Goal: Information Seeking & Learning: Learn about a topic

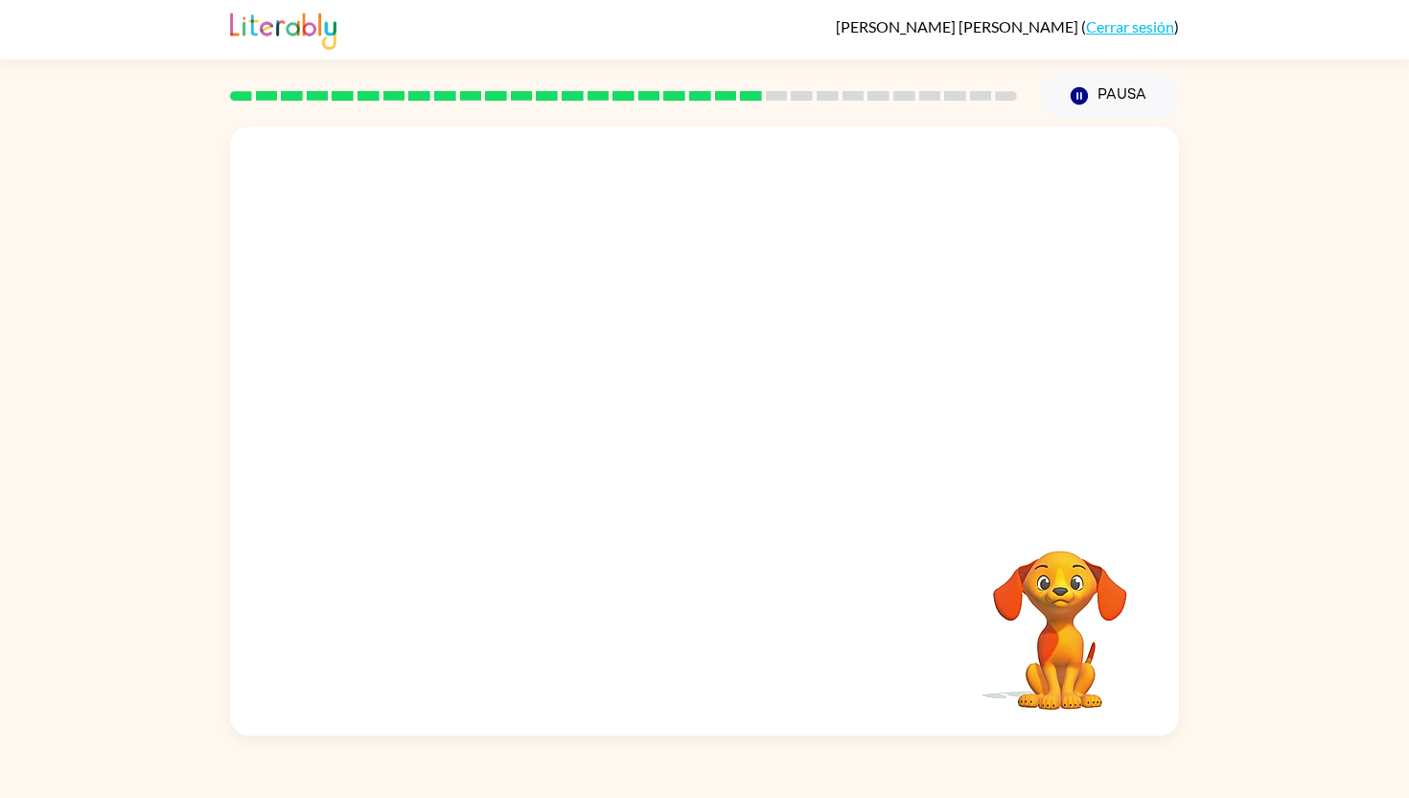
click at [1080, 512] on div "Tu navegador debe admitir la reproducción de archivos .mp4 para usar Literably.…" at bounding box center [704, 431] width 949 height 609
click at [658, 324] on div at bounding box center [704, 318] width 949 height 383
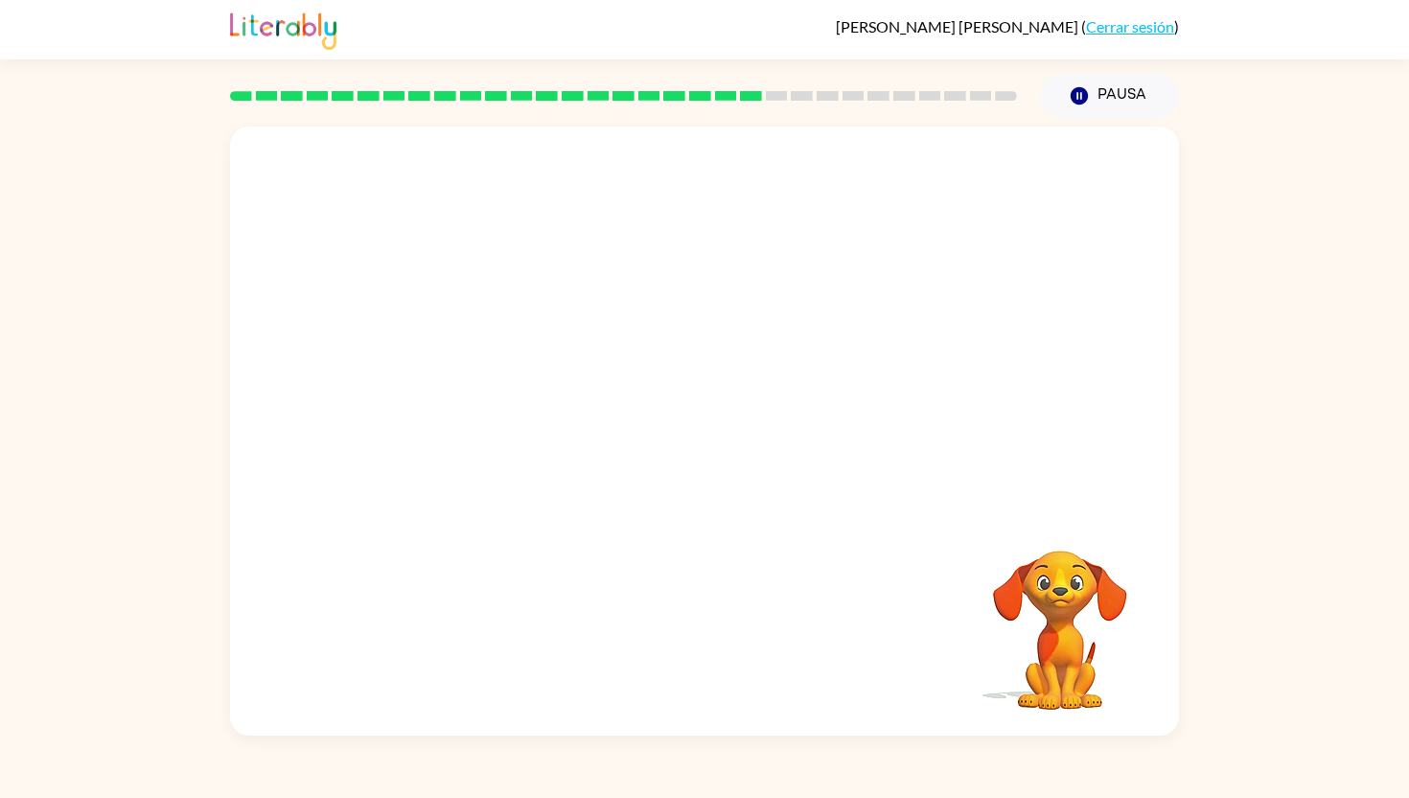
click at [658, 324] on div at bounding box center [704, 318] width 949 height 383
click at [1093, 574] on video "Tu navegador debe admitir la reproducción de archivos .mp4 para usar Literably.…" at bounding box center [1060, 617] width 192 height 192
click at [832, 337] on video "Tu navegador debe admitir la reproducción de archivos .mp4 para usar Literably.…" at bounding box center [704, 318] width 949 height 383
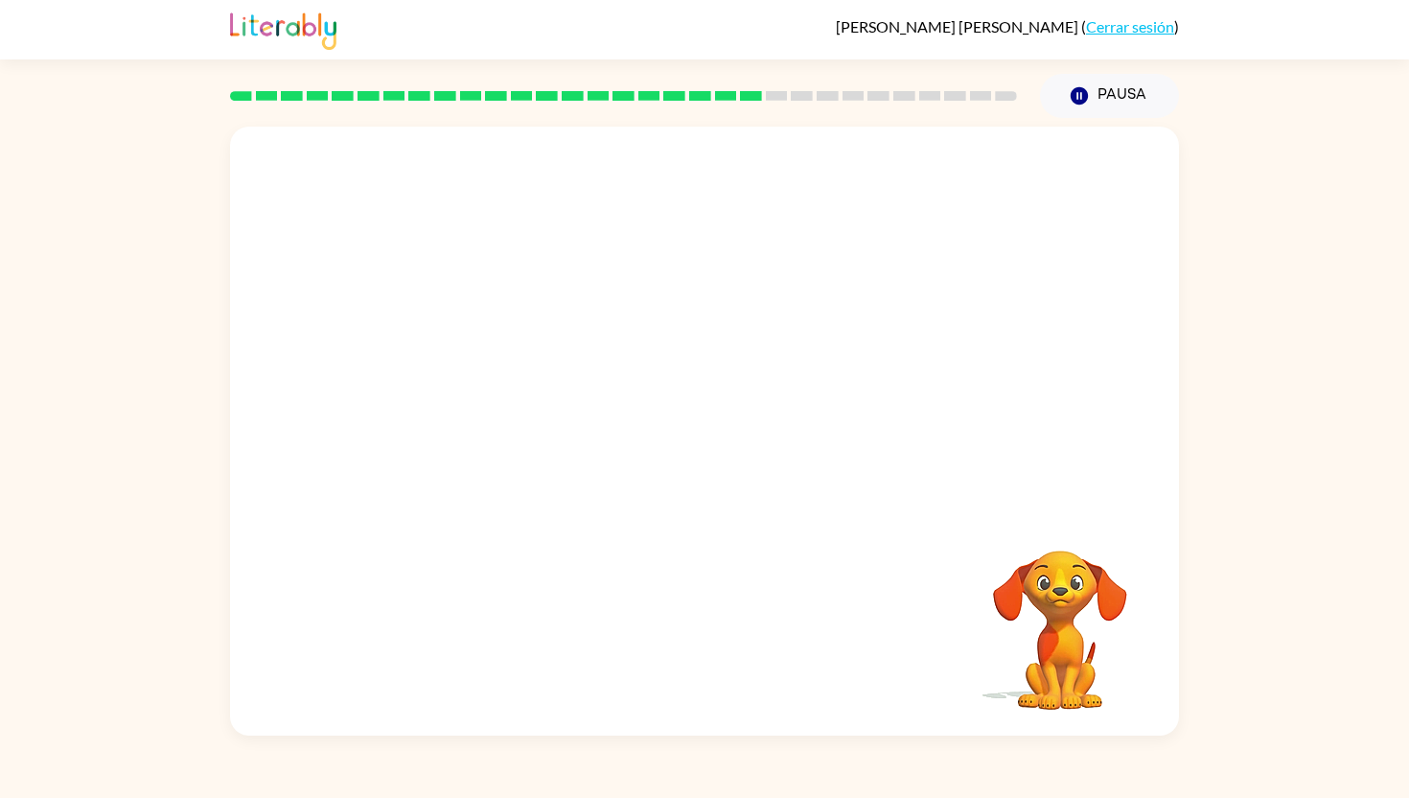
click at [832, 337] on video "Tu navegador debe admitir la reproducción de archivos .mp4 para usar Literably.…" at bounding box center [704, 318] width 949 height 383
click at [475, 430] on video "Tu navegador debe admitir la reproducción de archivos .mp4 para usar Literably.…" at bounding box center [704, 318] width 949 height 383
click at [502, 439] on video "Tu navegador debe admitir la reproducción de archivos .mp4 para usar Literably.…" at bounding box center [704, 318] width 949 height 383
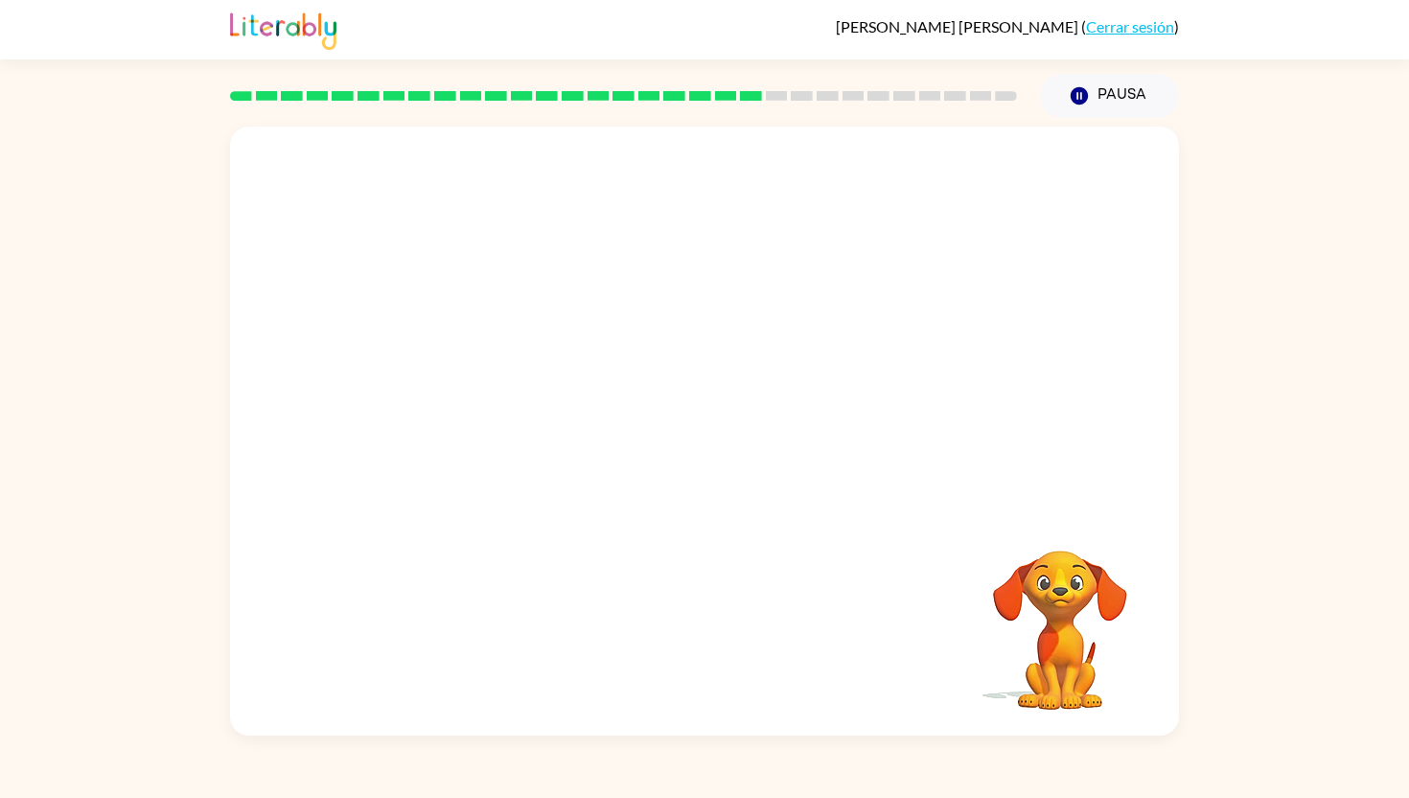
click at [502, 439] on video "Tu navegador debe admitir la reproducción de archivos .mp4 para usar Literably.…" at bounding box center [704, 318] width 949 height 383
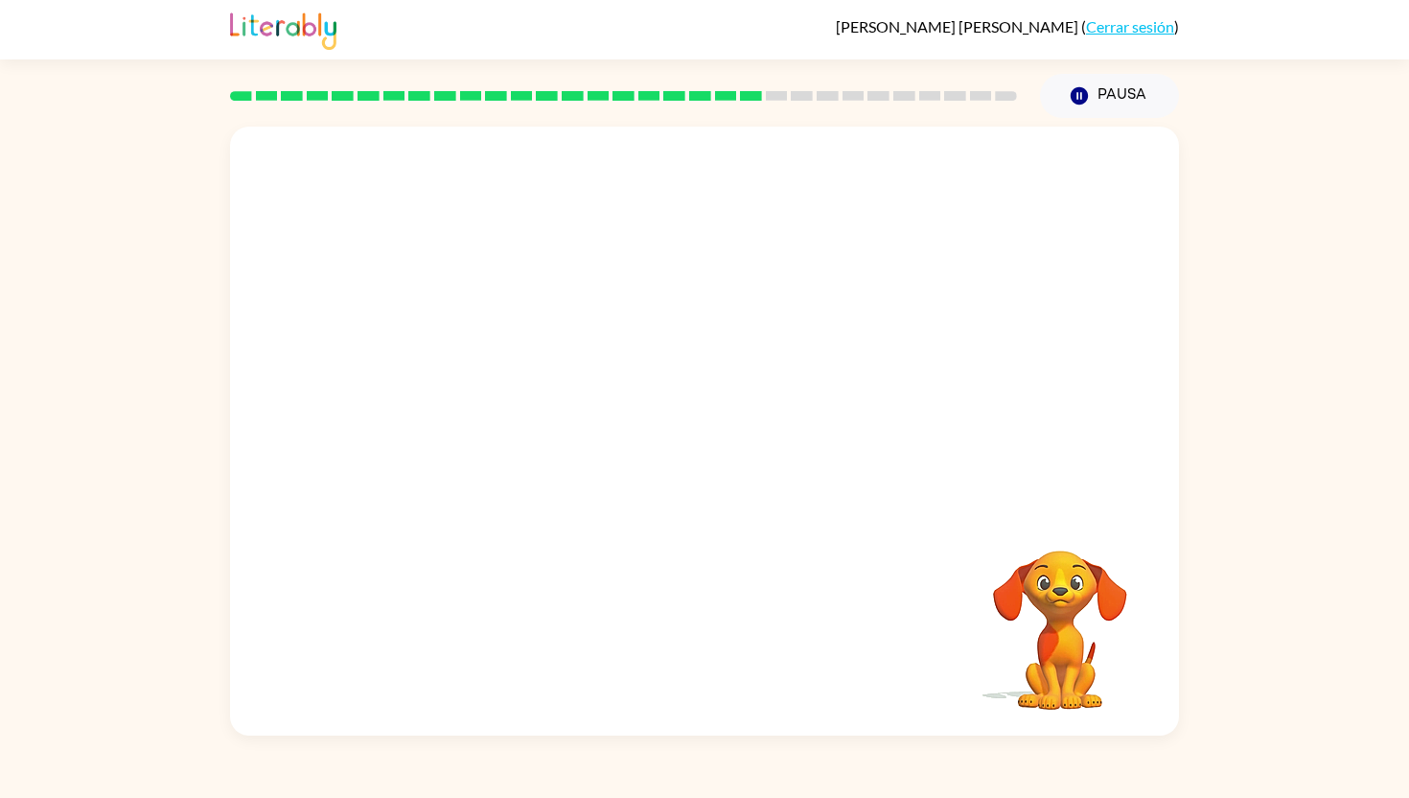
click at [502, 439] on video "Tu navegador debe admitir la reproducción de archivos .mp4 para usar Literably.…" at bounding box center [704, 318] width 949 height 383
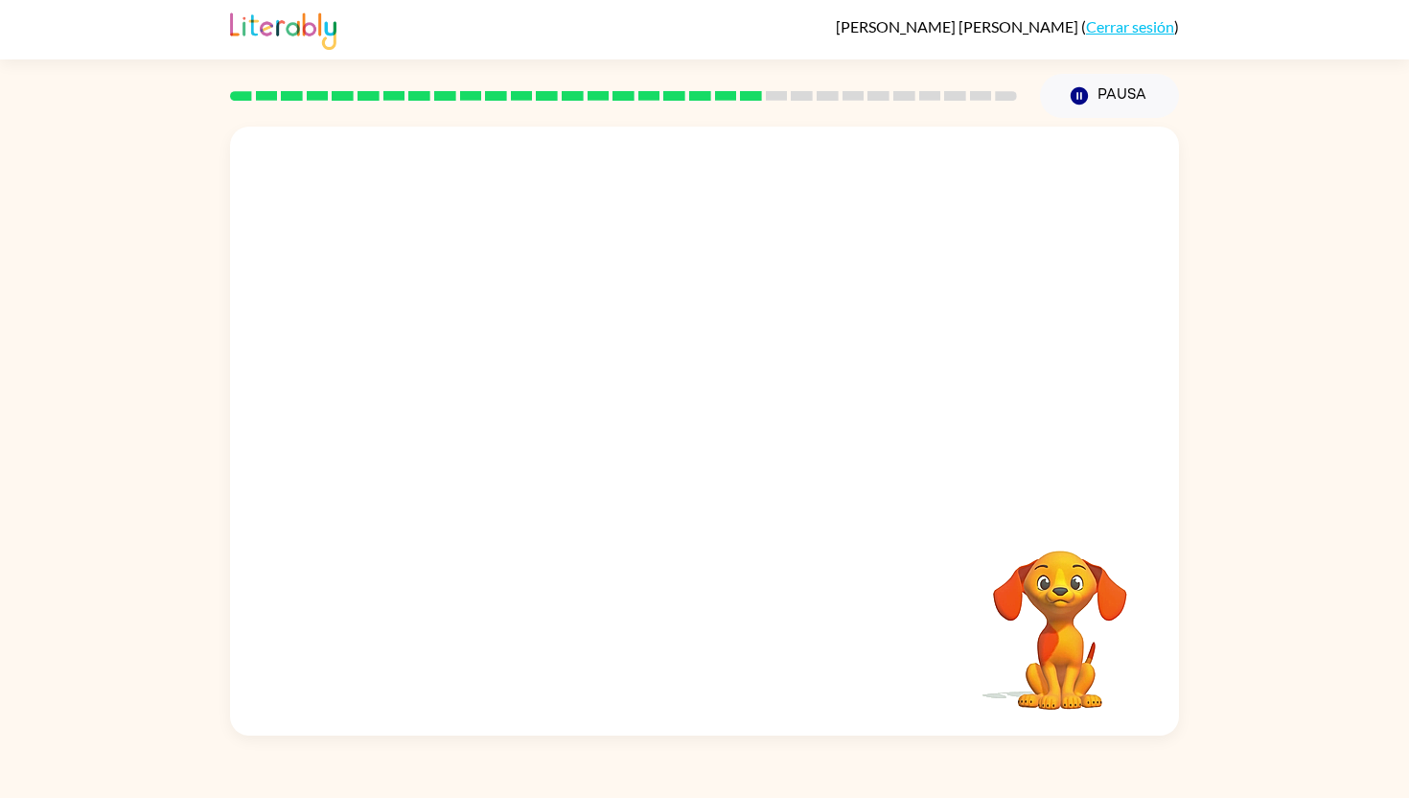
click at [502, 439] on video "Tu navegador debe admitir la reproducción de archivos .mp4 para usar Literably.…" at bounding box center [704, 318] width 949 height 383
click at [514, 428] on video "Tu navegador debe admitir la reproducción de archivos .mp4 para usar Literably.…" at bounding box center [704, 318] width 949 height 383
click at [472, 442] on video "Tu navegador debe admitir la reproducción de archivos .mp4 para usar Literably.…" at bounding box center [704, 318] width 949 height 383
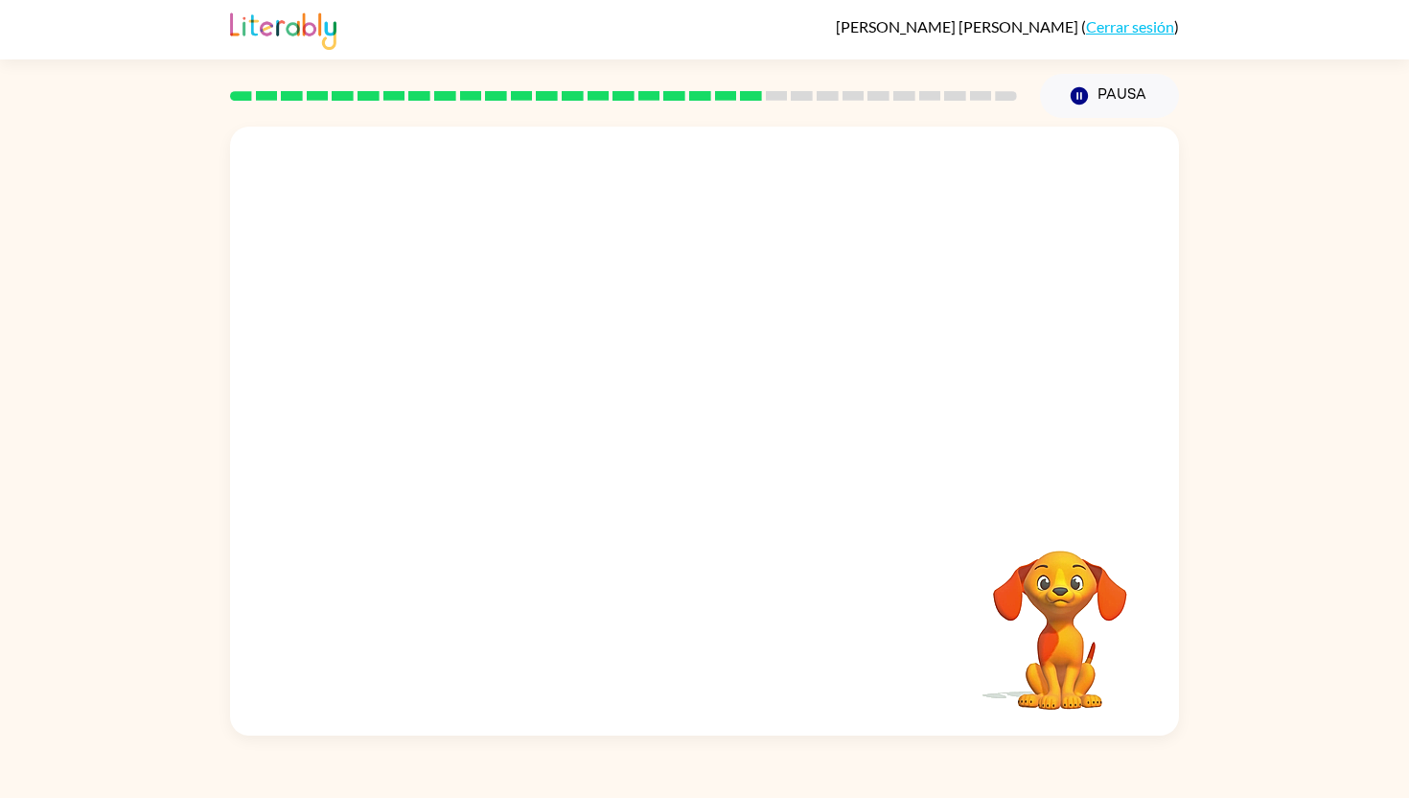
click at [505, 167] on video "Tu navegador debe admitir la reproducción de archivos .mp4 para usar Literably.…" at bounding box center [704, 318] width 949 height 383
click at [494, 440] on video "Tu navegador debe admitir la reproducción de archivos .mp4 para usar Literably.…" at bounding box center [704, 318] width 949 height 383
click at [655, 426] on div at bounding box center [704, 440] width 123 height 70
click at [687, 426] on div at bounding box center [704, 440] width 123 height 70
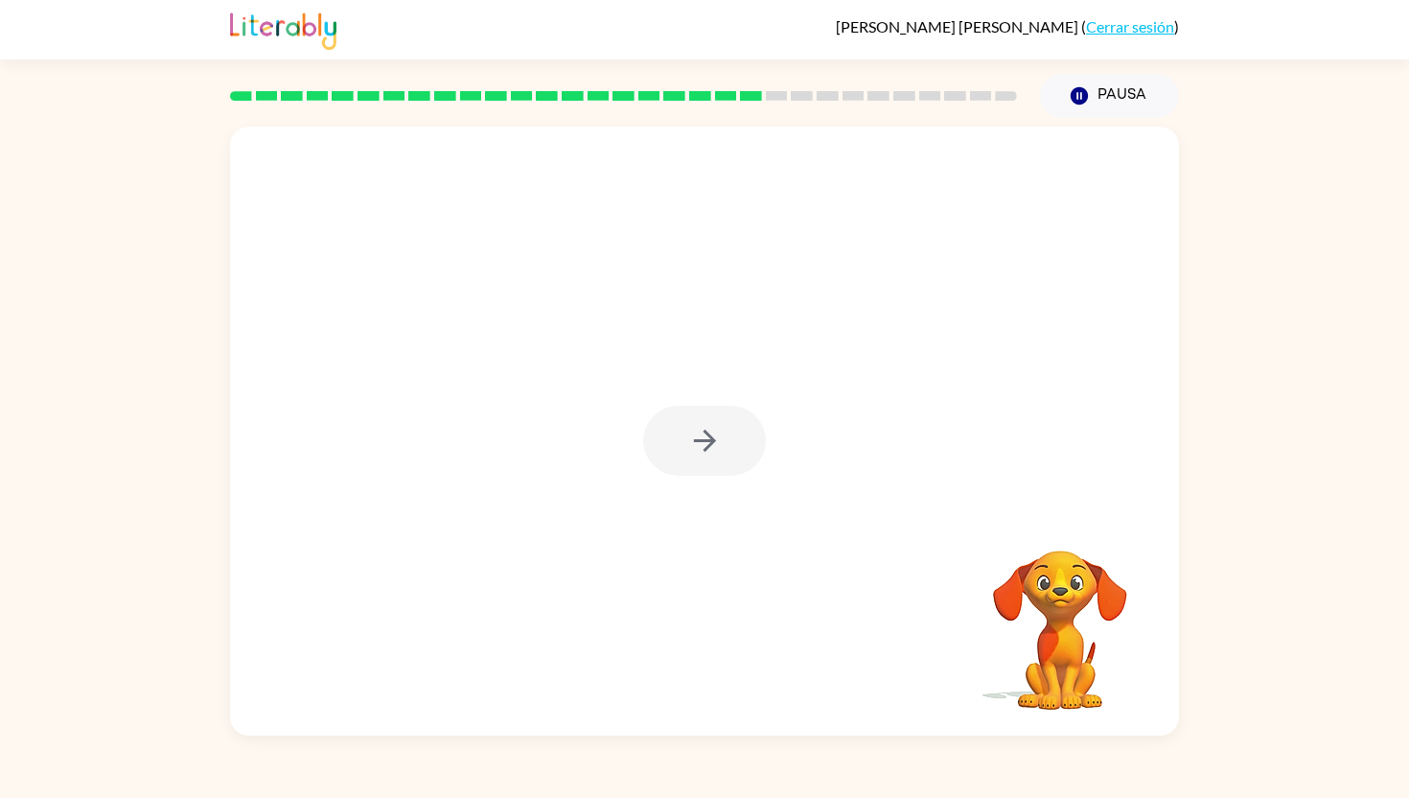
click at [687, 426] on div at bounding box center [704, 440] width 123 height 70
click at [693, 419] on button "button" at bounding box center [704, 440] width 123 height 70
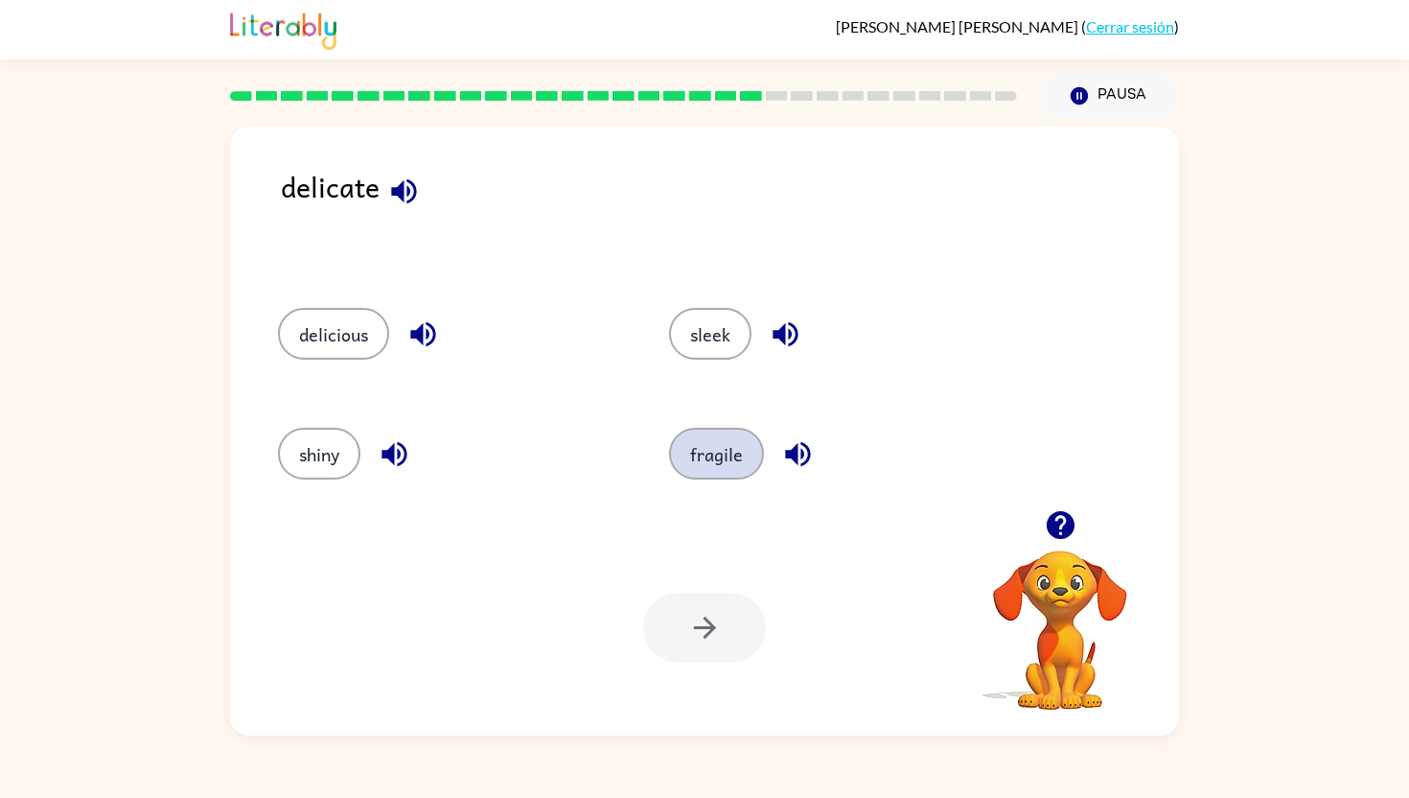
click at [713, 453] on button "fragile" at bounding box center [716, 454] width 95 height 52
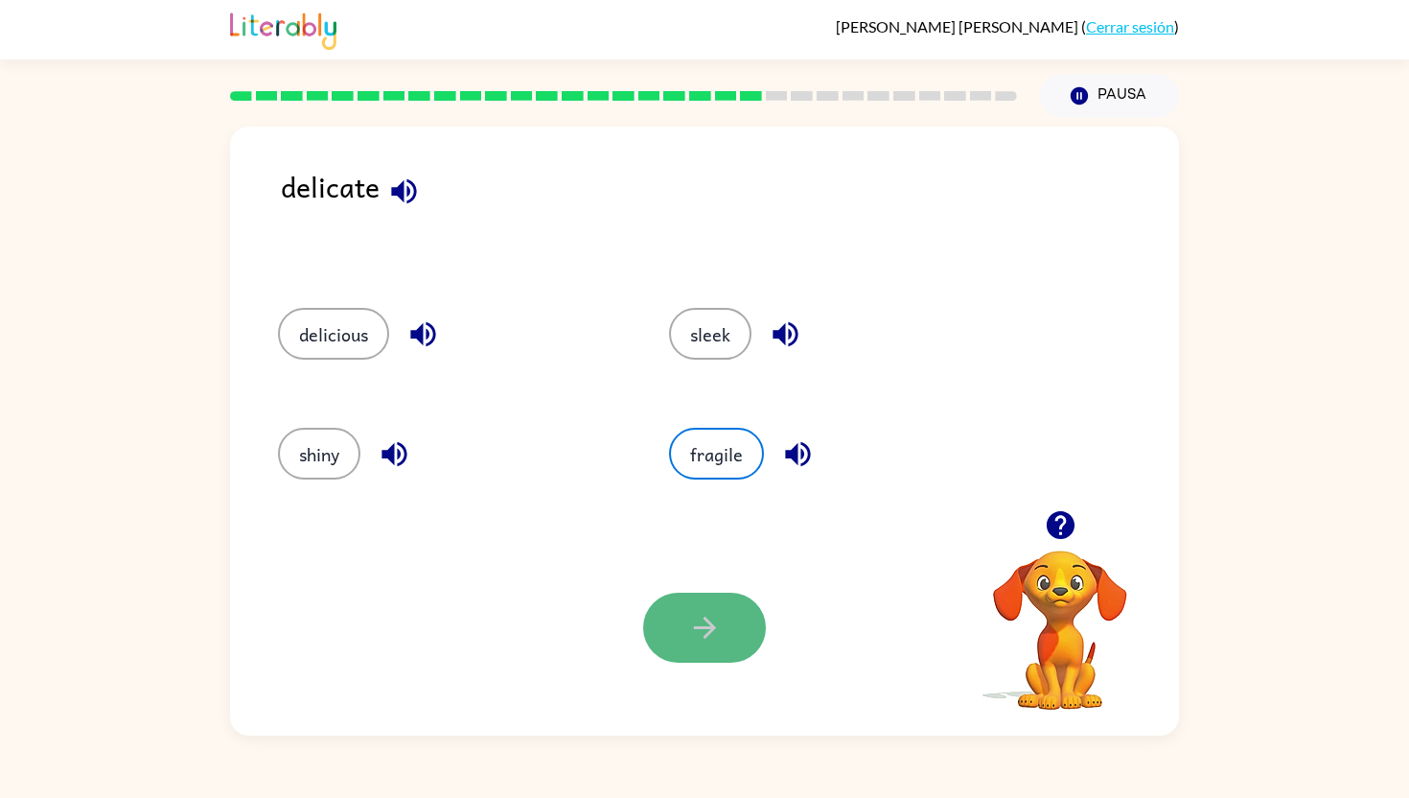
click at [701, 638] on icon "button" at bounding box center [705, 628] width 34 height 34
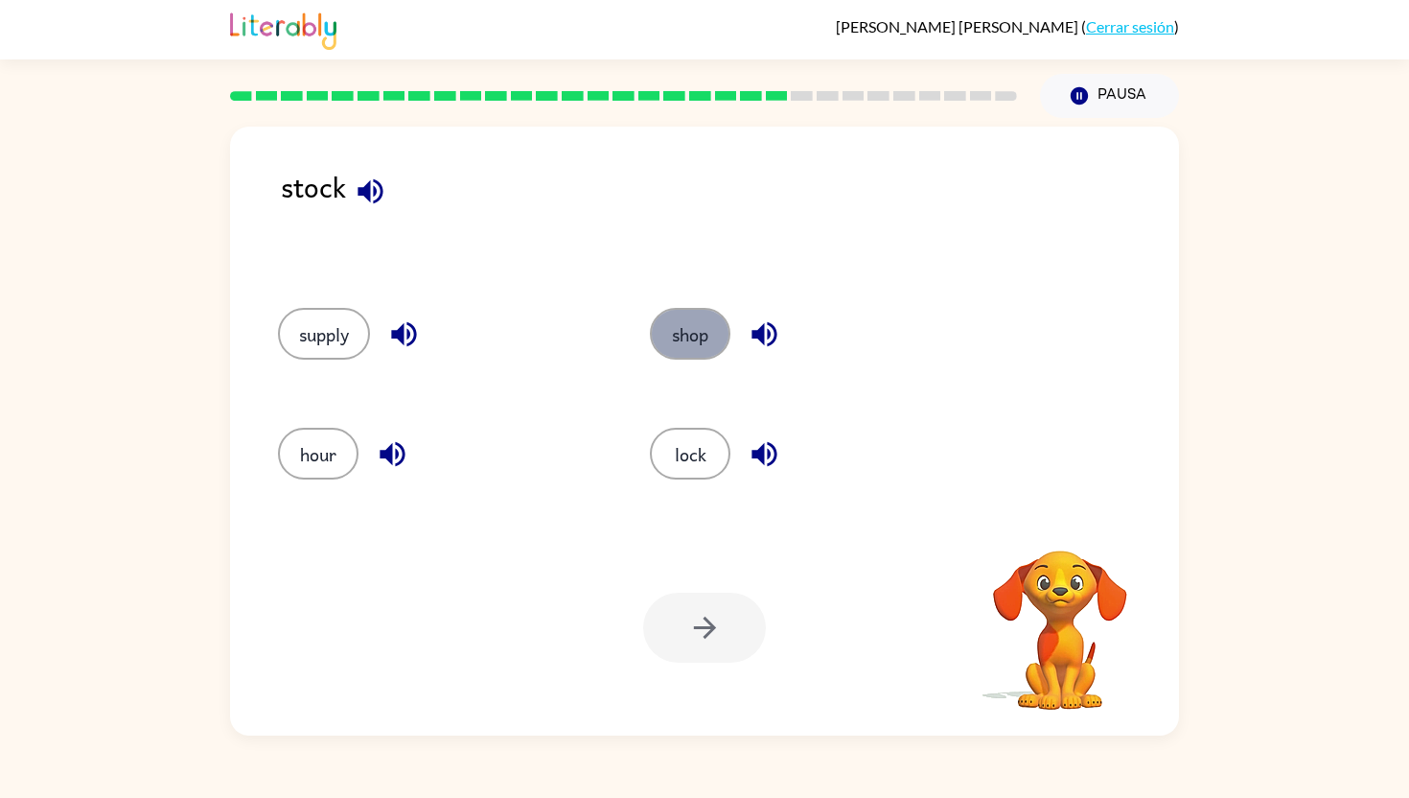
click at [702, 333] on button "shop" at bounding box center [690, 334] width 81 height 52
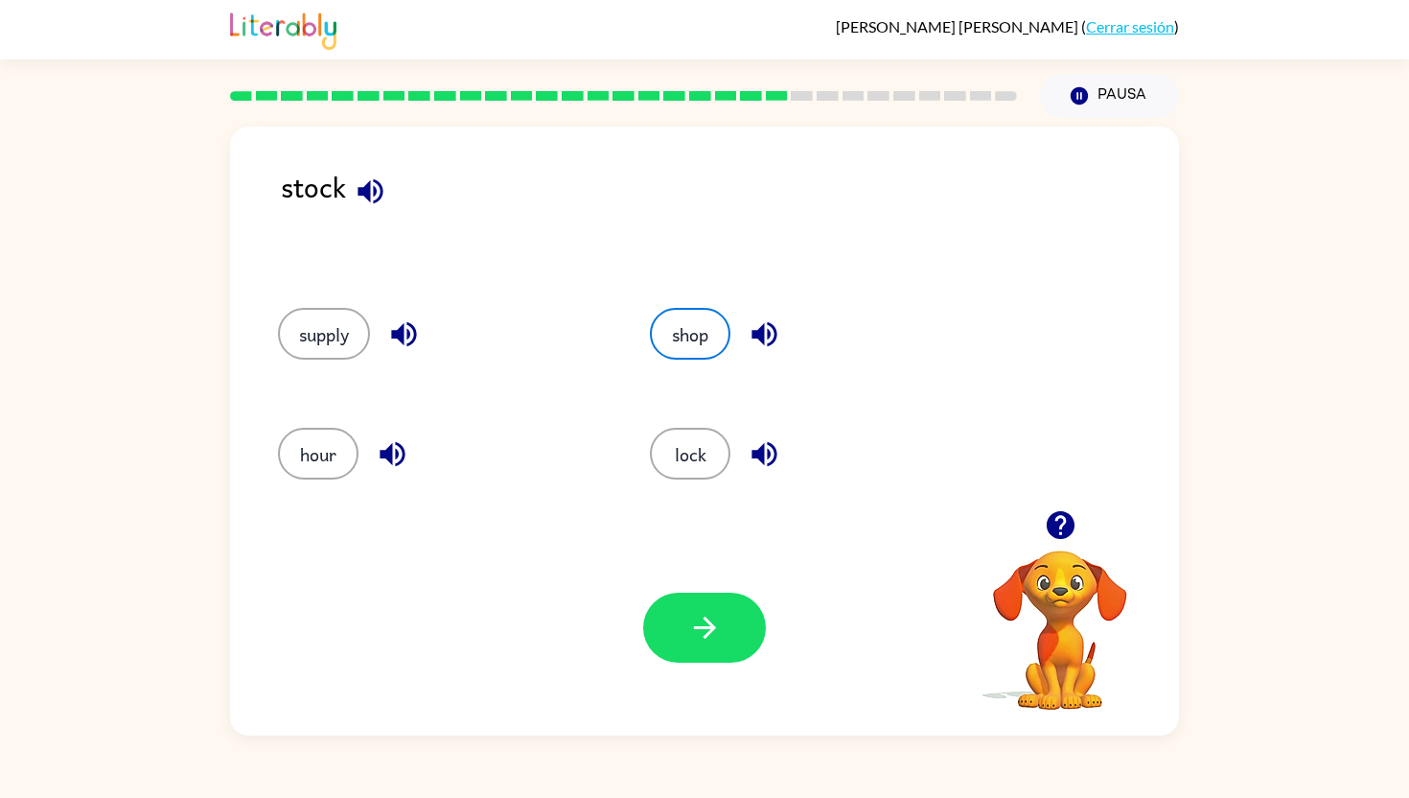
click at [317, 361] on div "supply" at bounding box center [428, 331] width 372 height 120
click at [323, 342] on button "supply" at bounding box center [324, 334] width 92 height 52
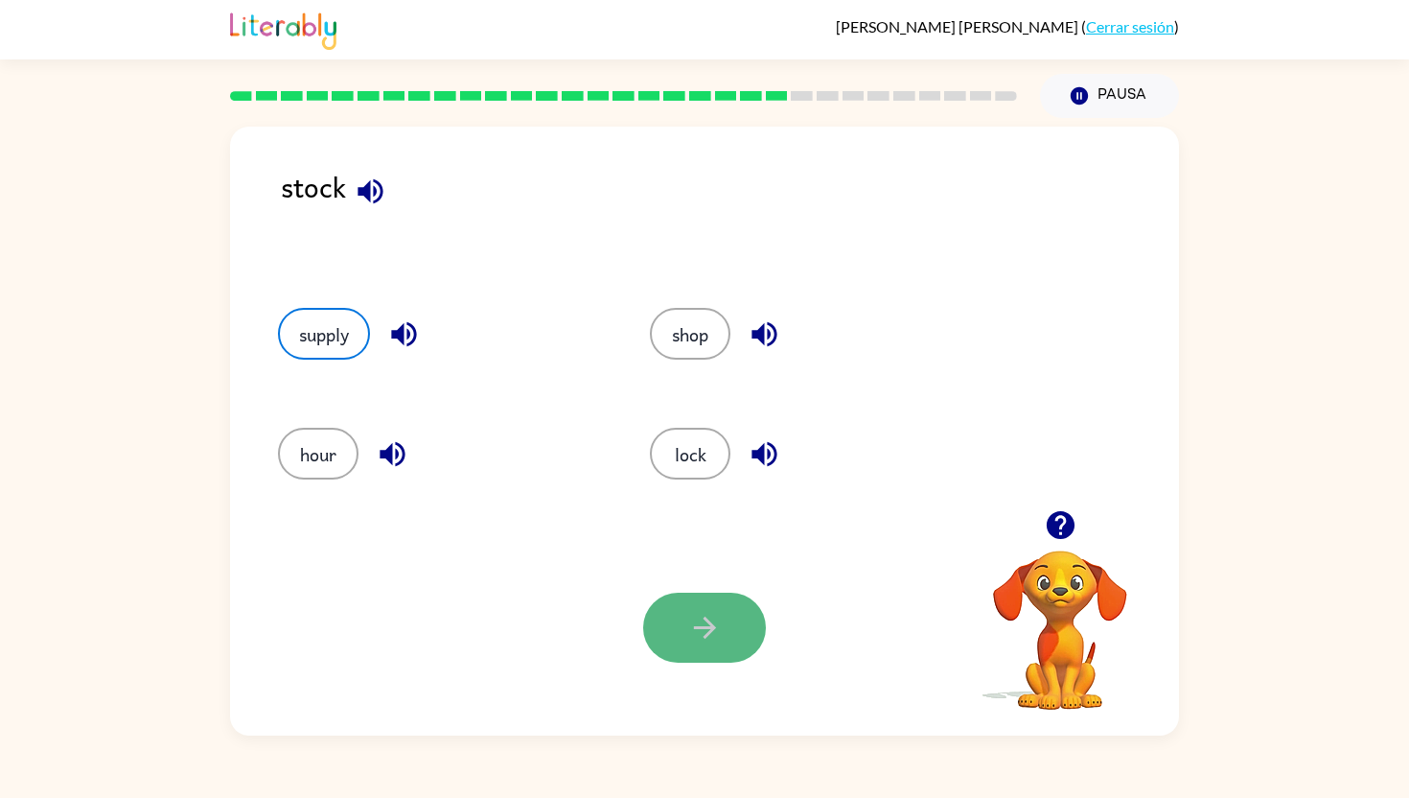
click at [683, 614] on button "button" at bounding box center [704, 627] width 123 height 70
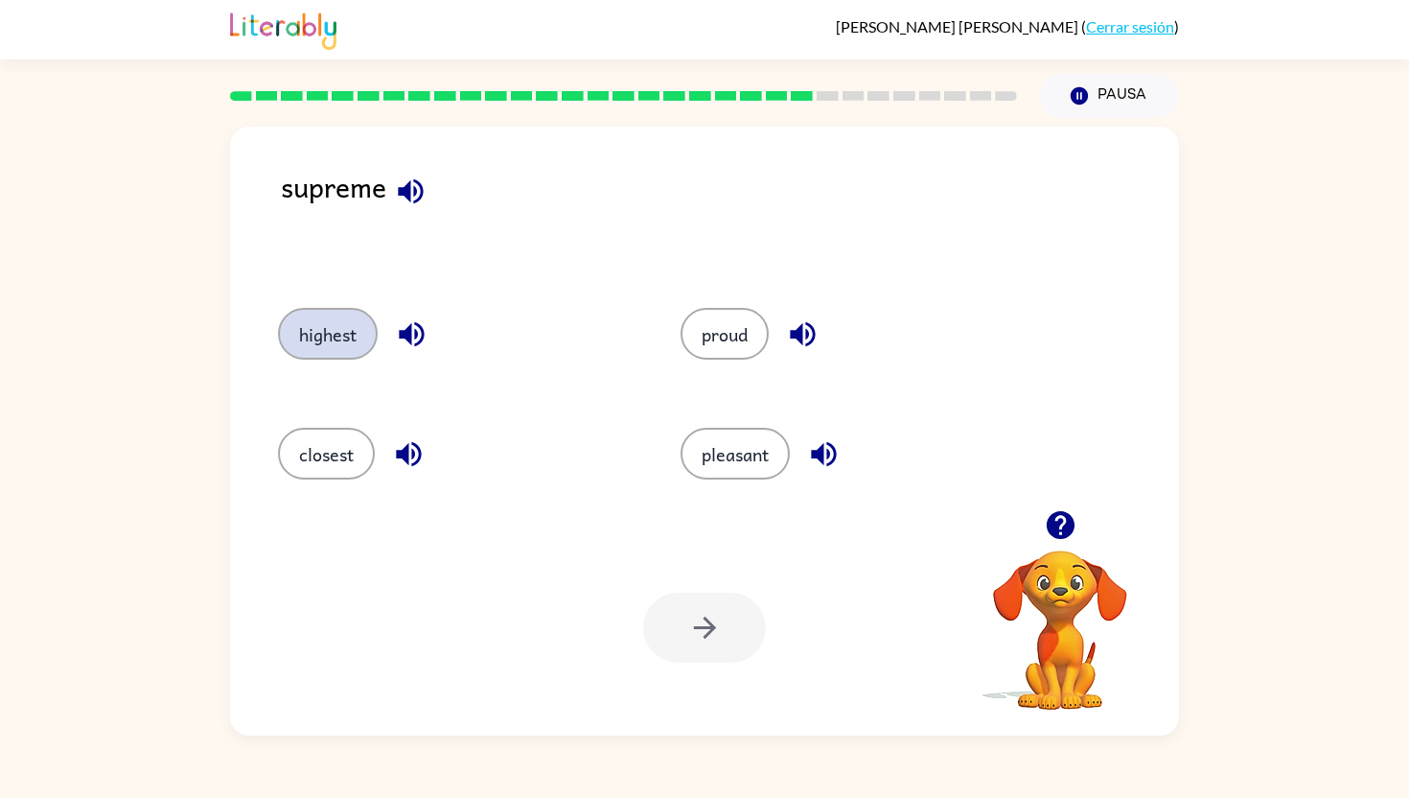
click at [327, 328] on button "highest" at bounding box center [328, 334] width 100 height 52
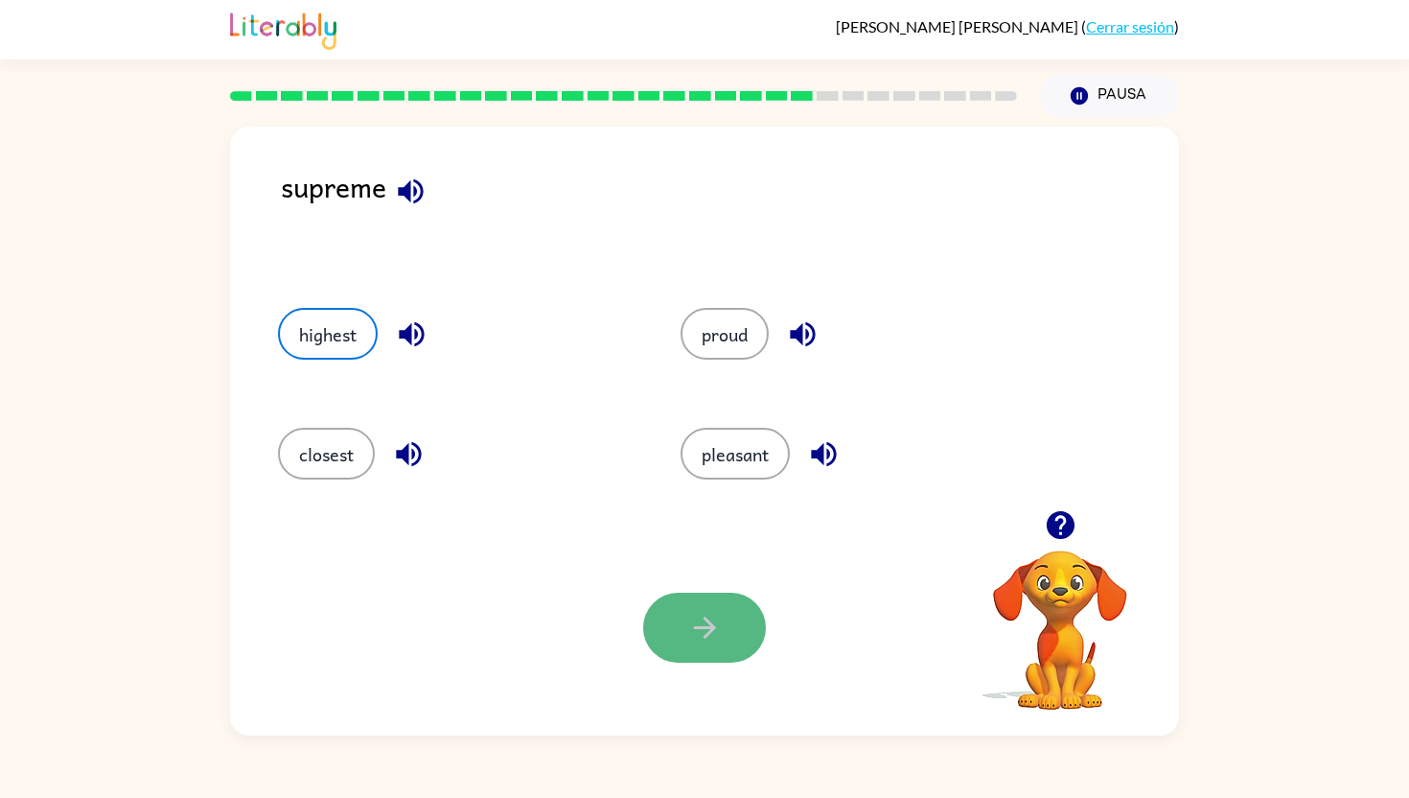
click at [701, 642] on icon "button" at bounding box center [705, 628] width 34 height 34
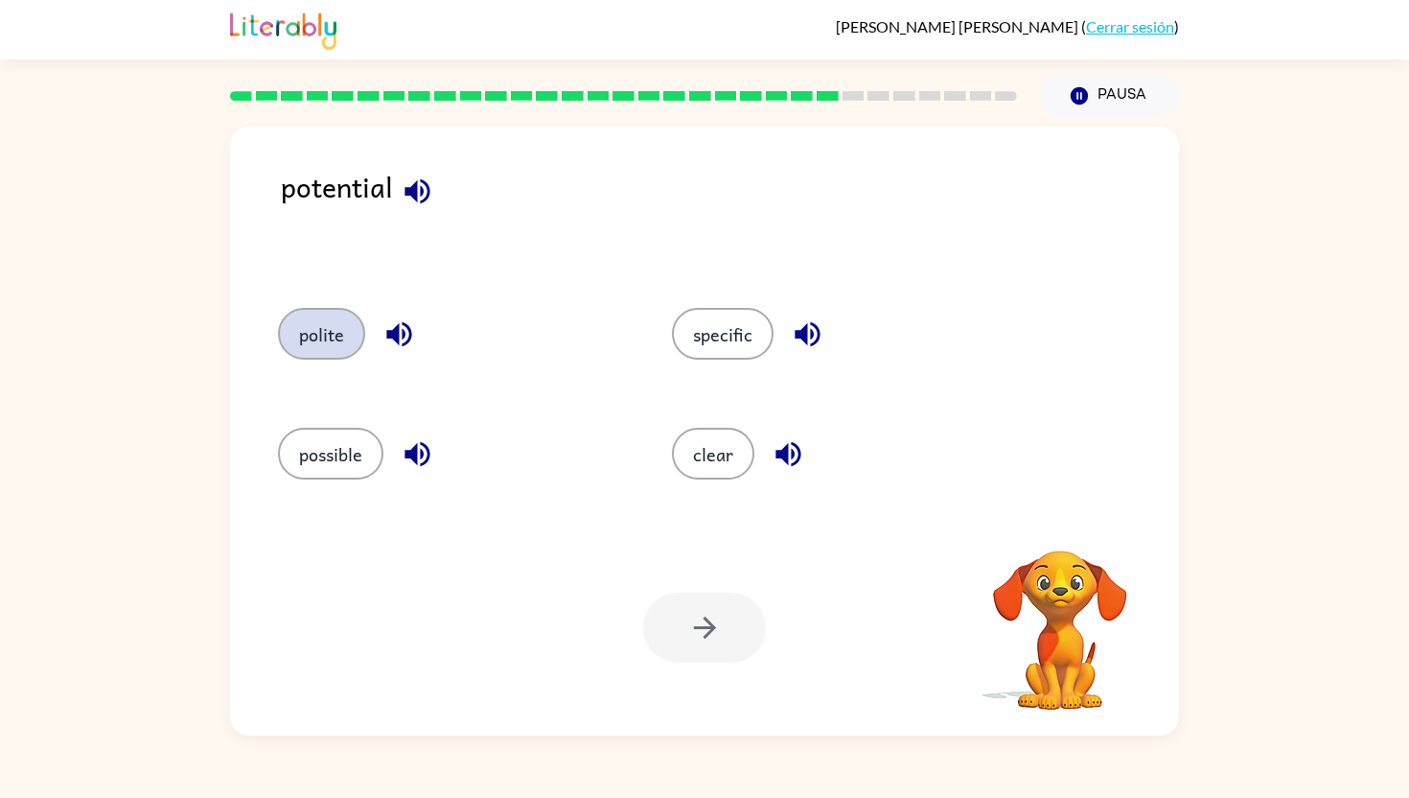
click at [325, 335] on button "polite" at bounding box center [321, 334] width 87 height 52
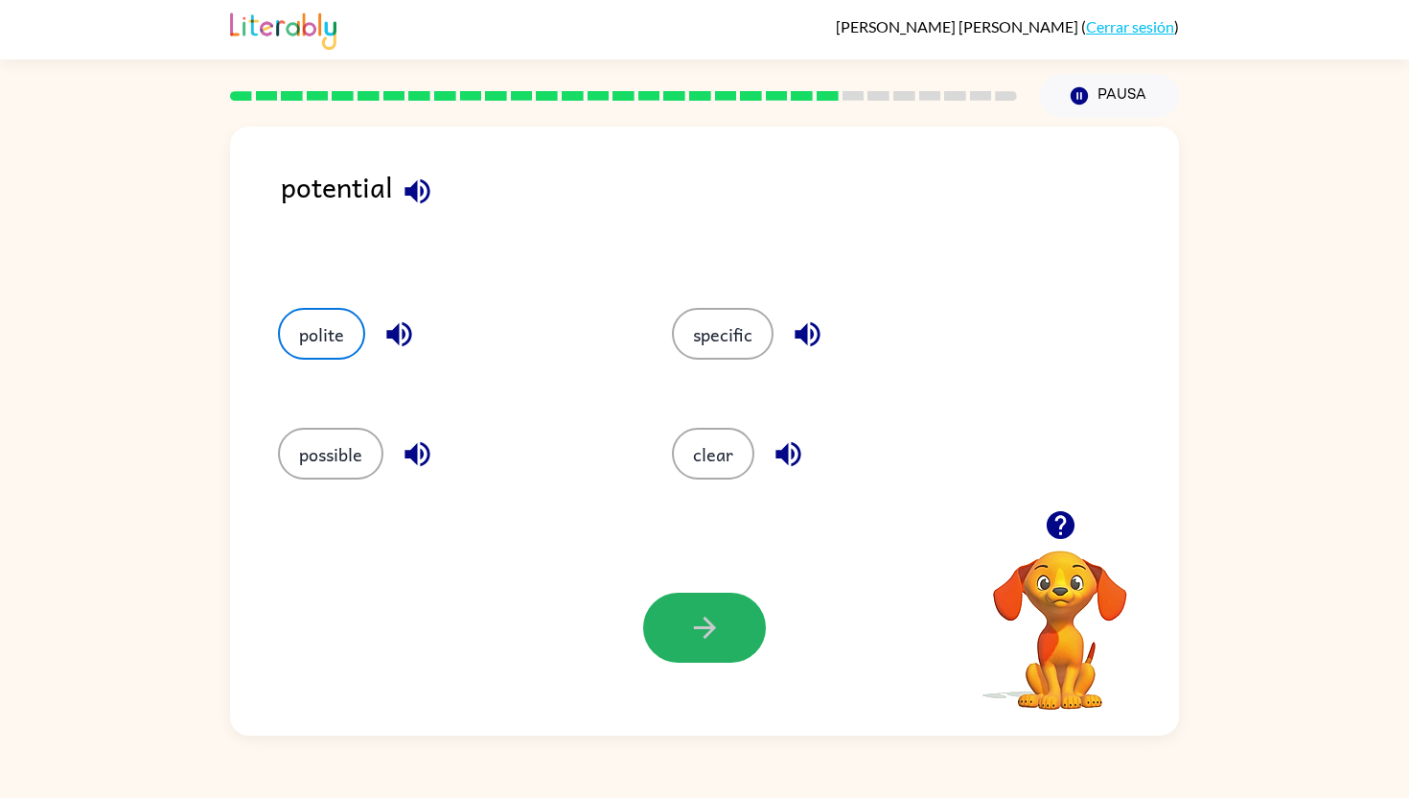
drag, startPoint x: 729, startPoint y: 637, endPoint x: 622, endPoint y: 470, distance: 198.7
click at [622, 470] on div "potential polite specific possible clear Tu navegador debe admitir la reproducc…" at bounding box center [704, 431] width 949 height 609
click at [709, 456] on button "clear" at bounding box center [713, 454] width 82 height 52
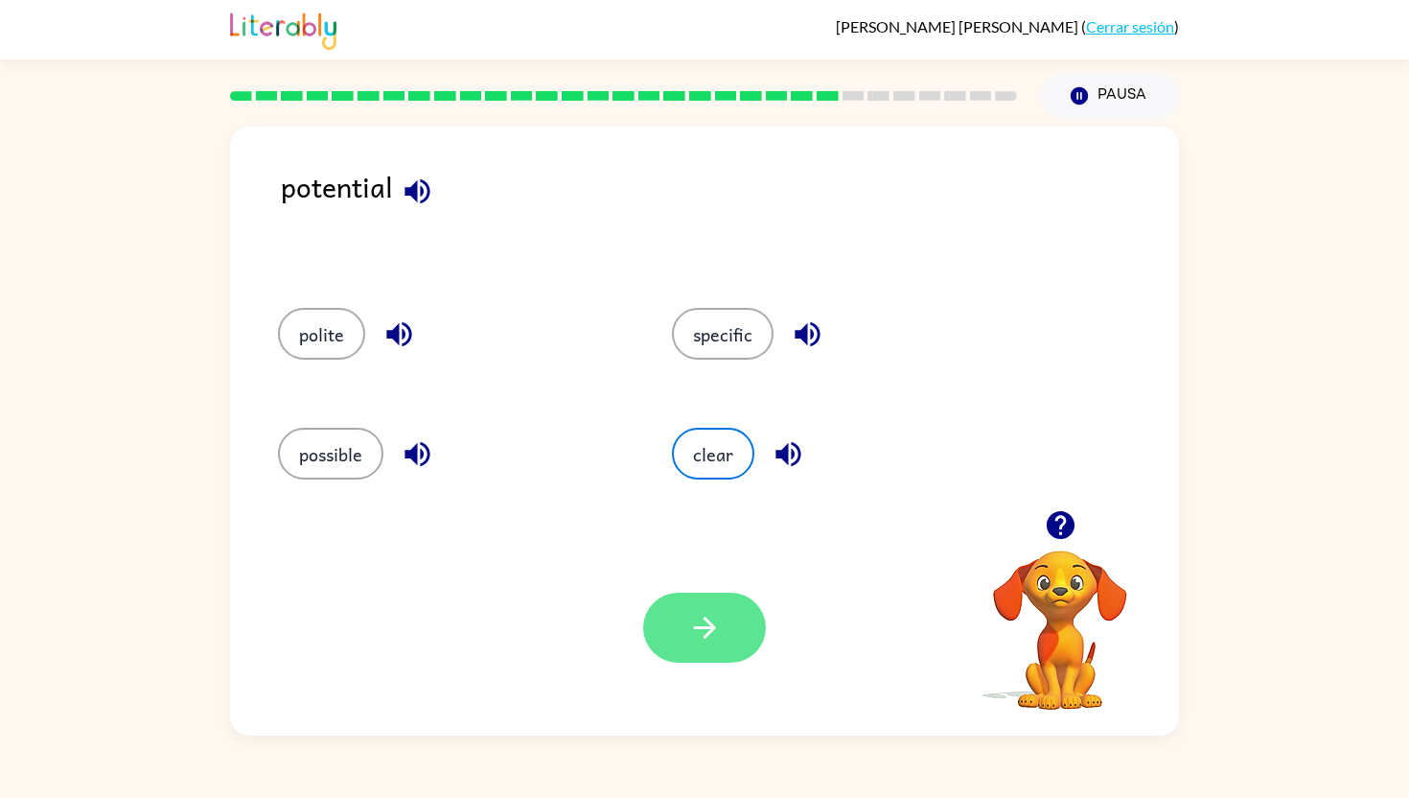
click at [699, 628] on icon "button" at bounding box center [704, 627] width 22 height 22
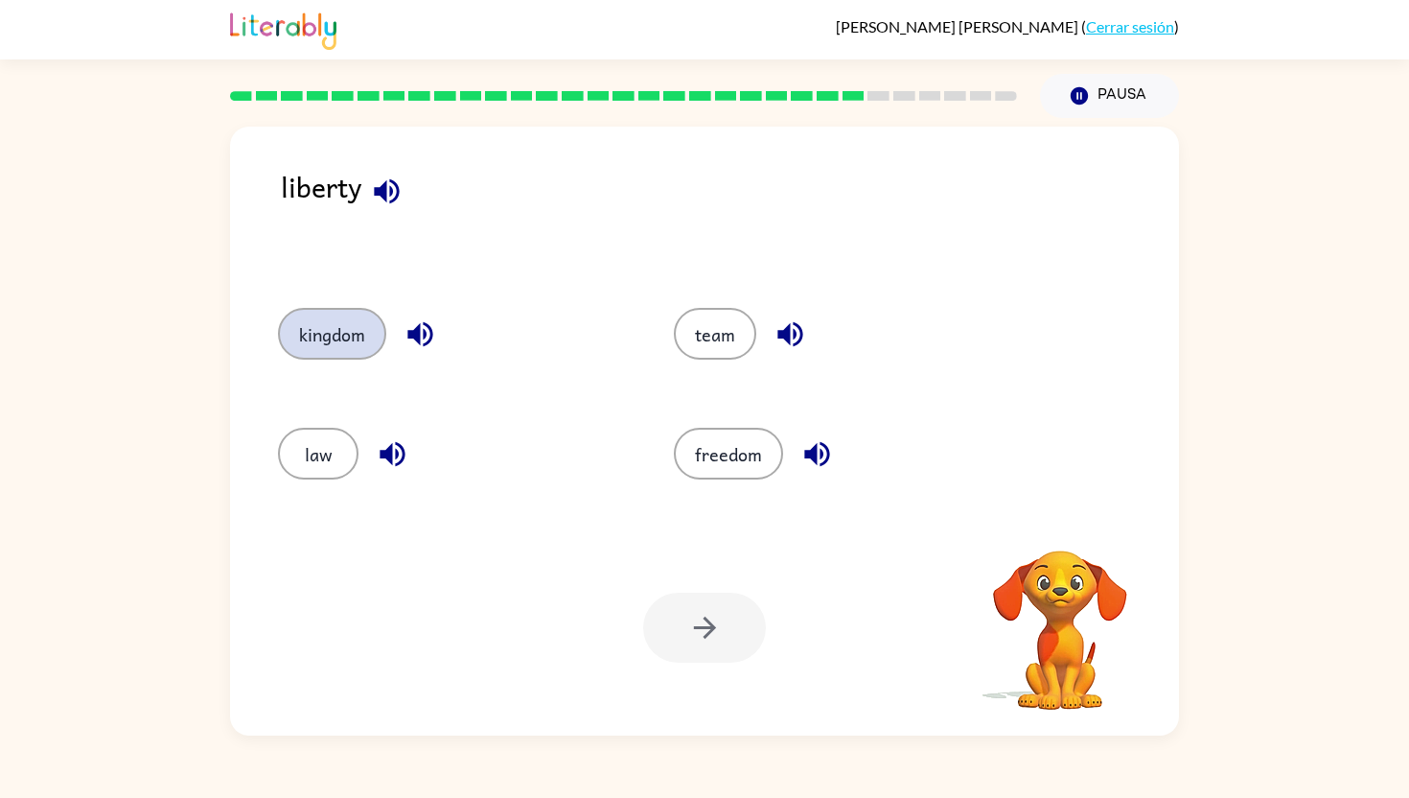
click at [327, 317] on button "kingdom" at bounding box center [332, 334] width 108 height 52
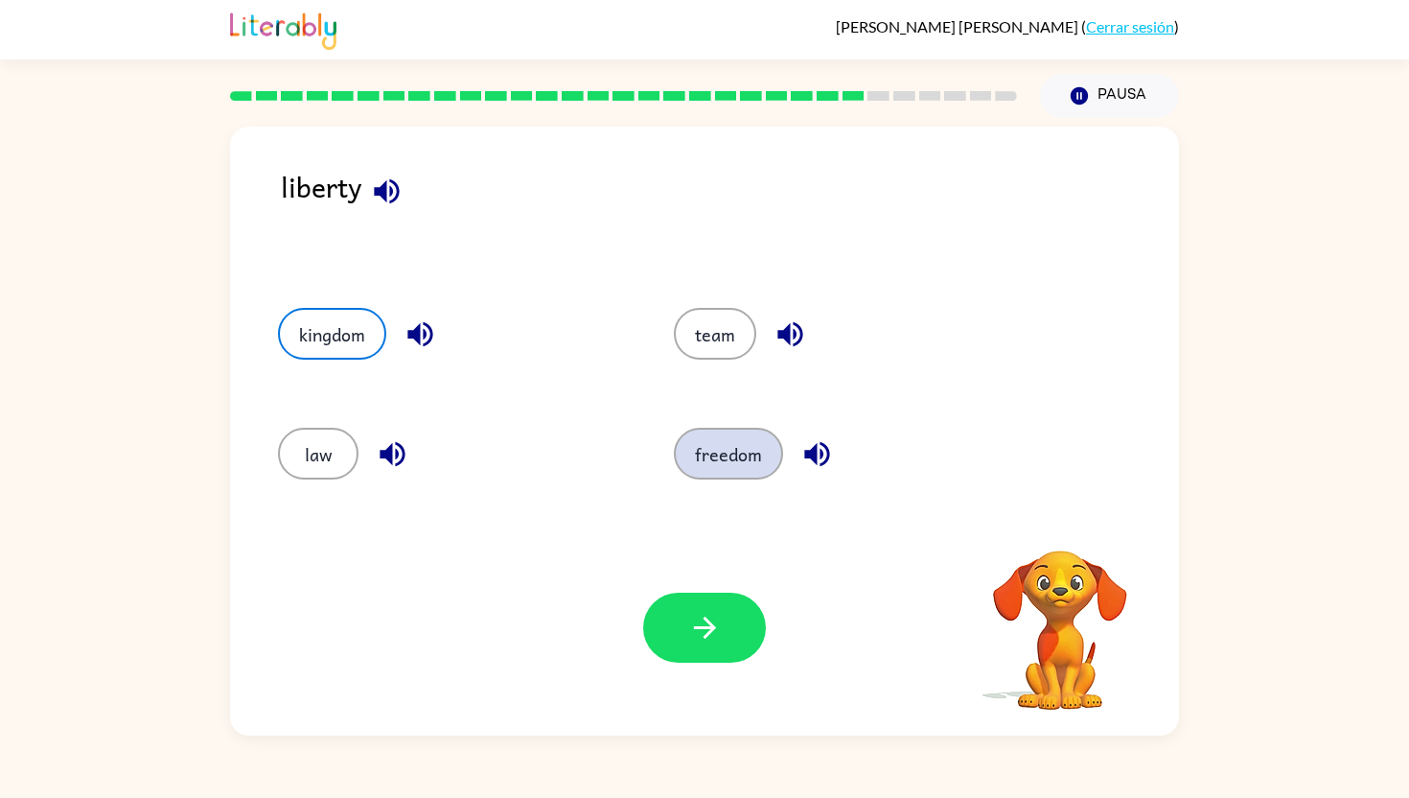
click at [730, 465] on button "freedom" at bounding box center [728, 454] width 109 height 52
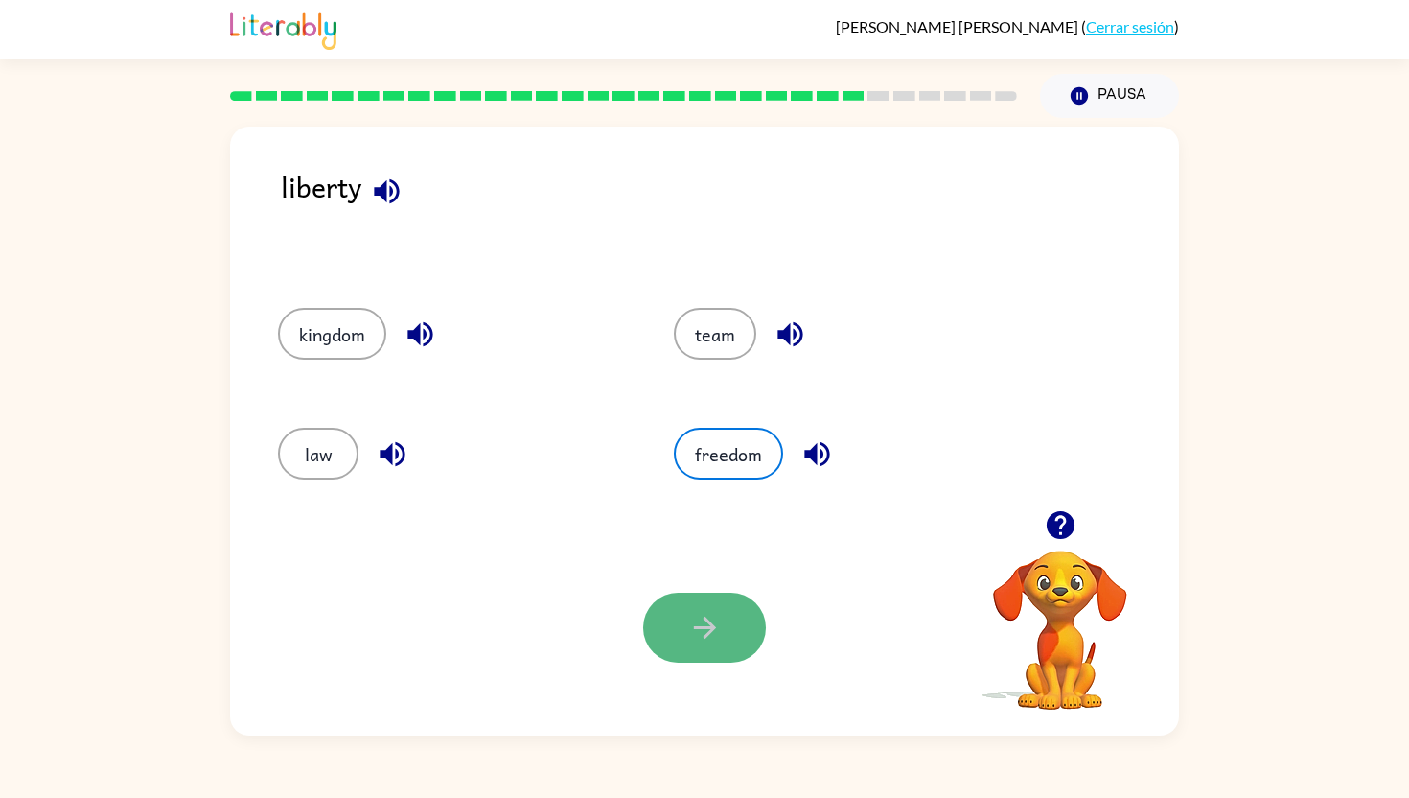
click at [694, 637] on icon "button" at bounding box center [705, 628] width 34 height 34
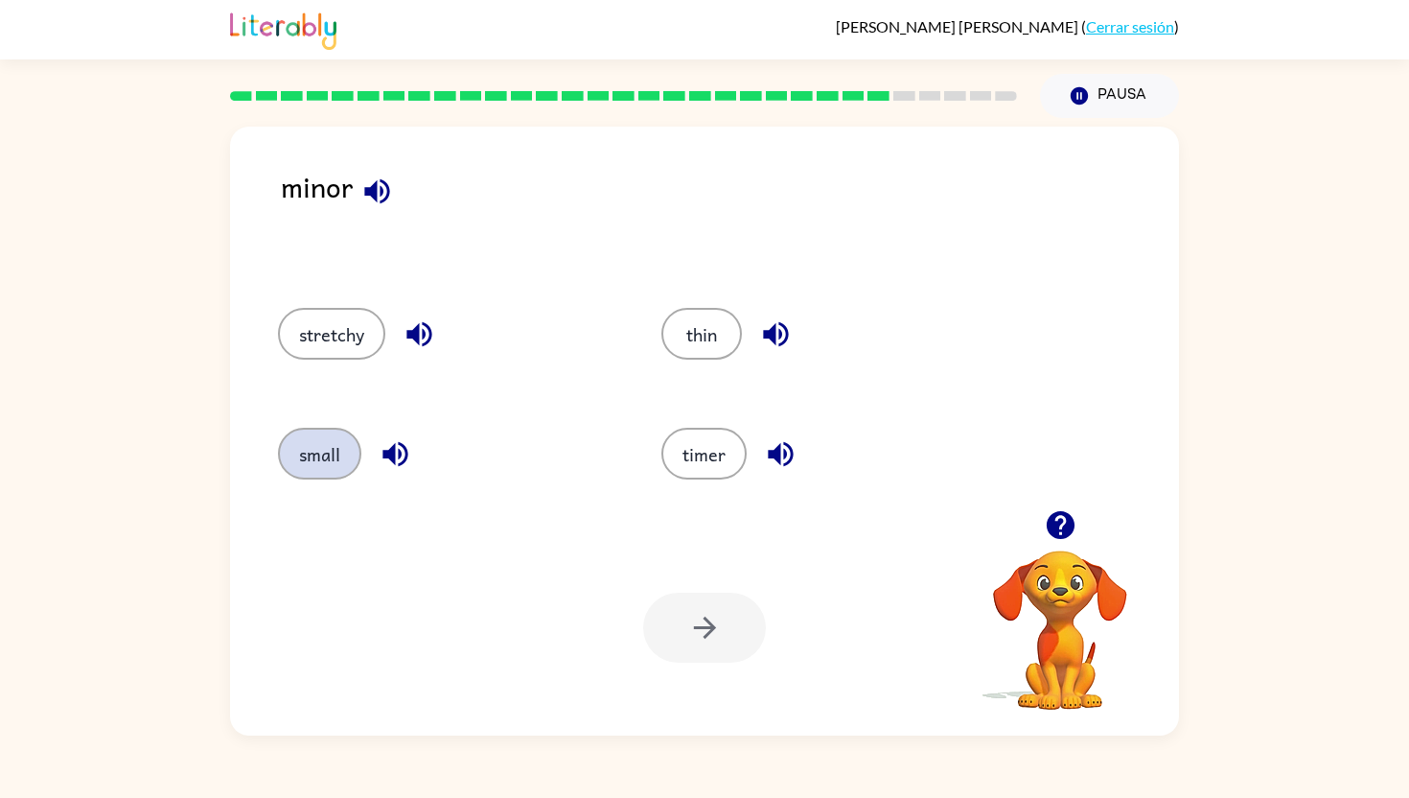
click at [315, 457] on button "small" at bounding box center [319, 454] width 83 height 52
click at [705, 611] on icon "button" at bounding box center [705, 628] width 34 height 34
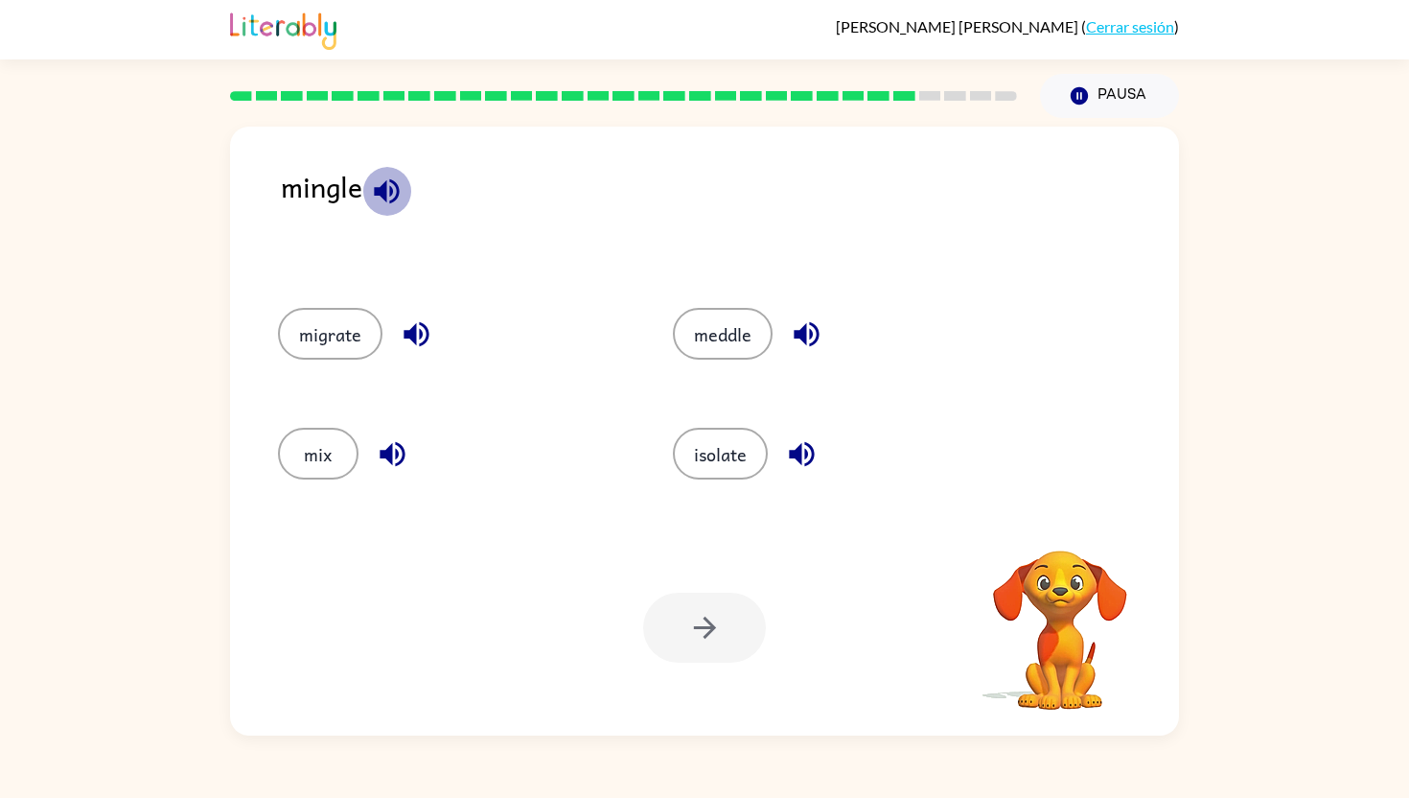
click at [384, 185] on icon "button" at bounding box center [386, 190] width 25 height 25
click at [405, 332] on icon "button" at bounding box center [416, 334] width 25 height 25
click at [807, 319] on icon "button" at bounding box center [807, 334] width 34 height 34
click at [817, 462] on icon "button" at bounding box center [802, 454] width 34 height 34
click at [409, 452] on button "button" at bounding box center [392, 453] width 49 height 49
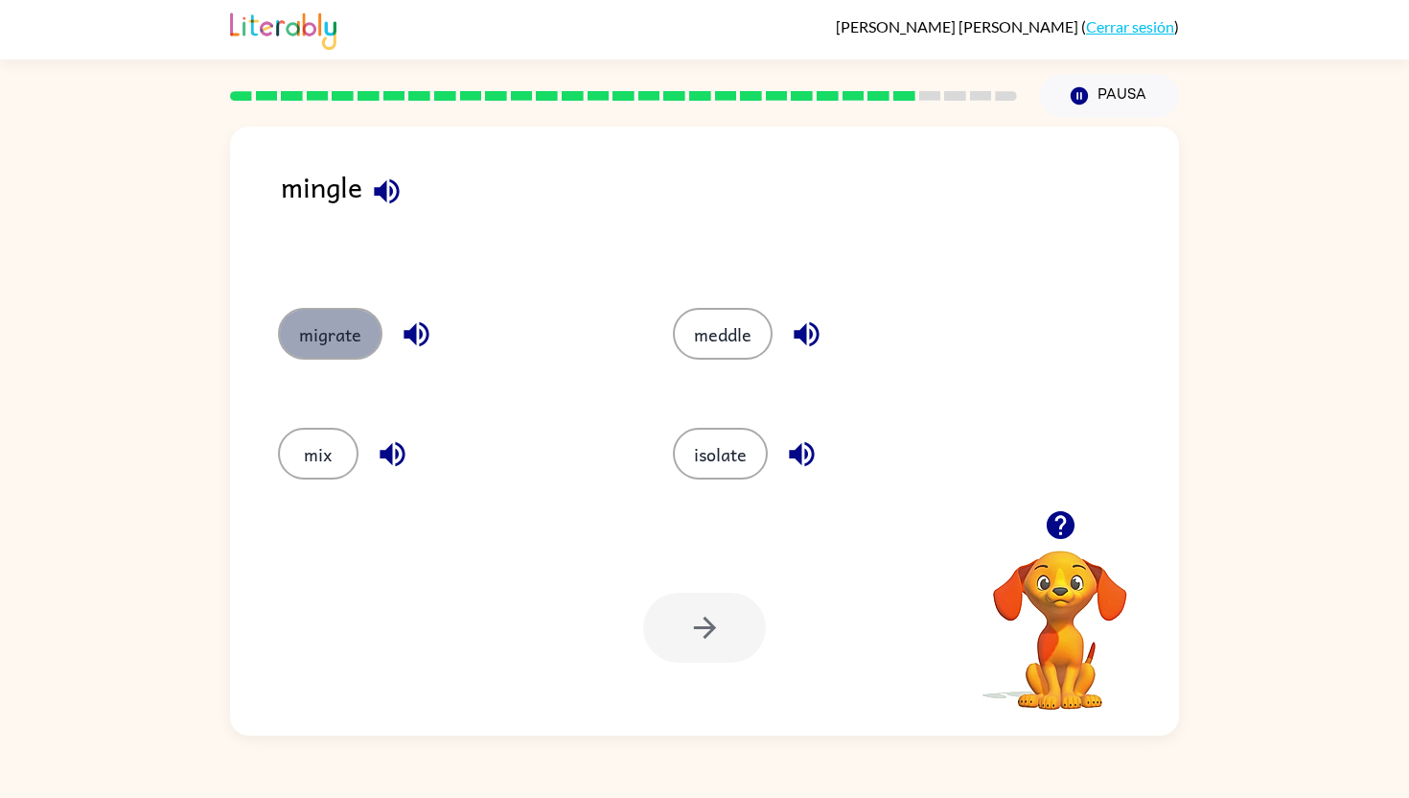
click at [343, 329] on button "migrate" at bounding box center [330, 334] width 104 height 52
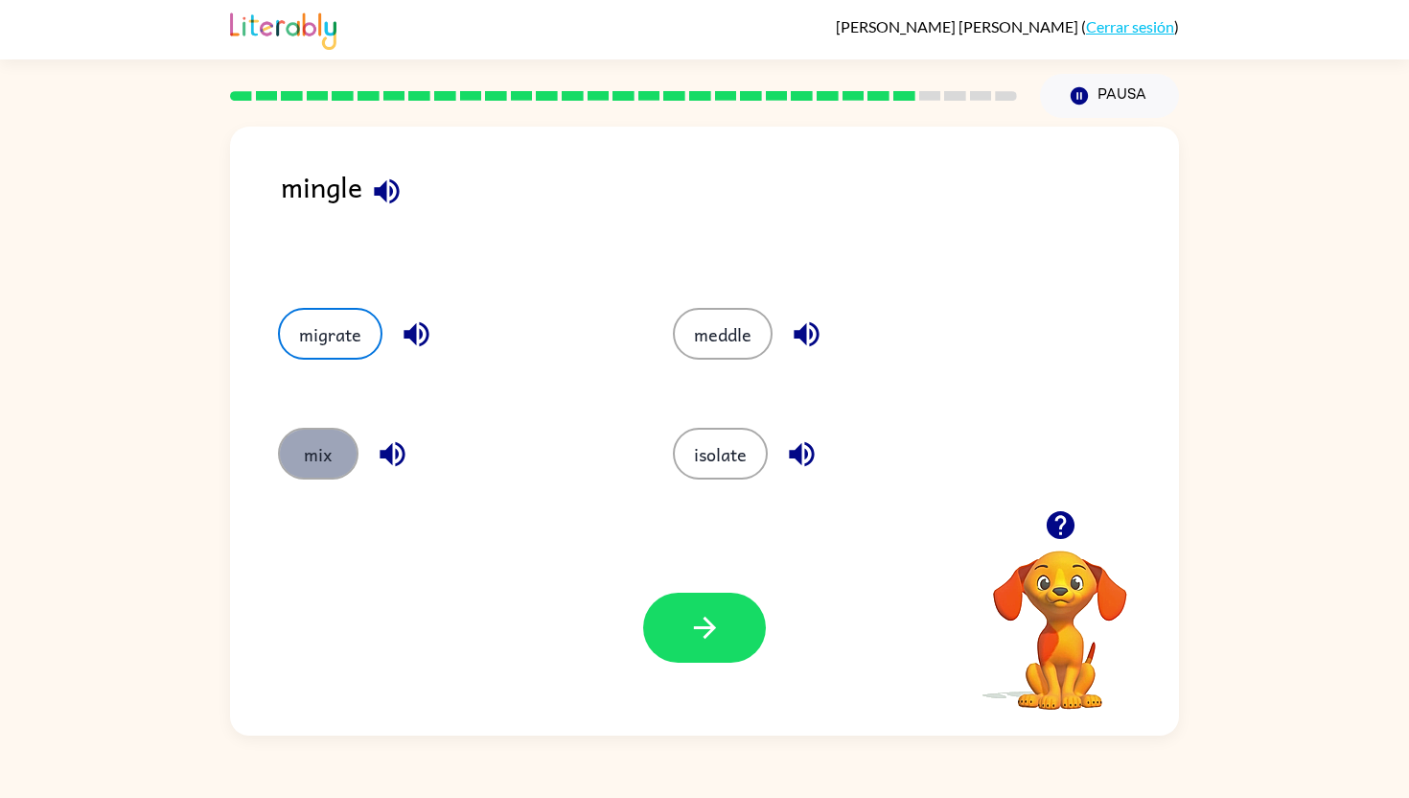
click at [314, 448] on button "mix" at bounding box center [318, 454] width 81 height 52
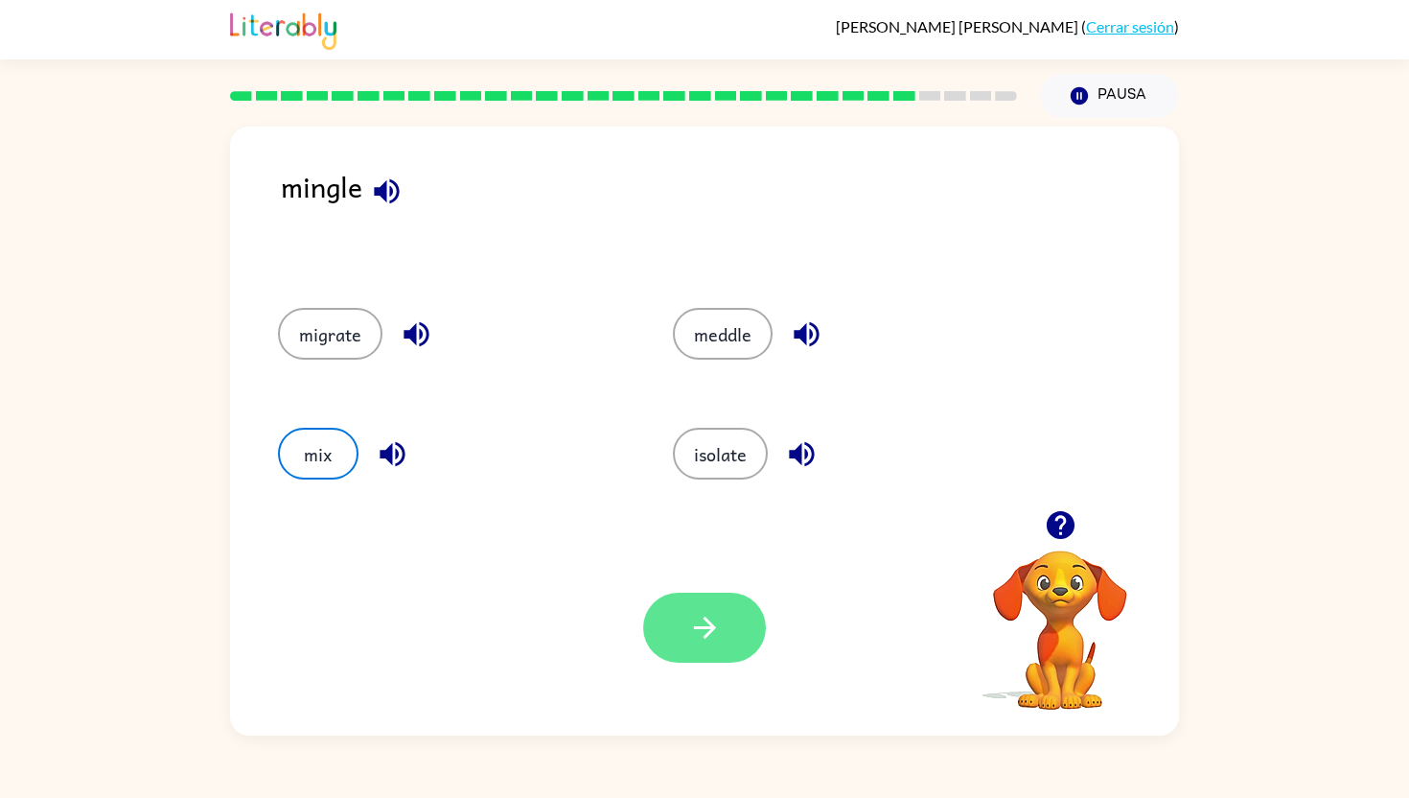
click at [722, 637] on button "button" at bounding box center [704, 627] width 123 height 70
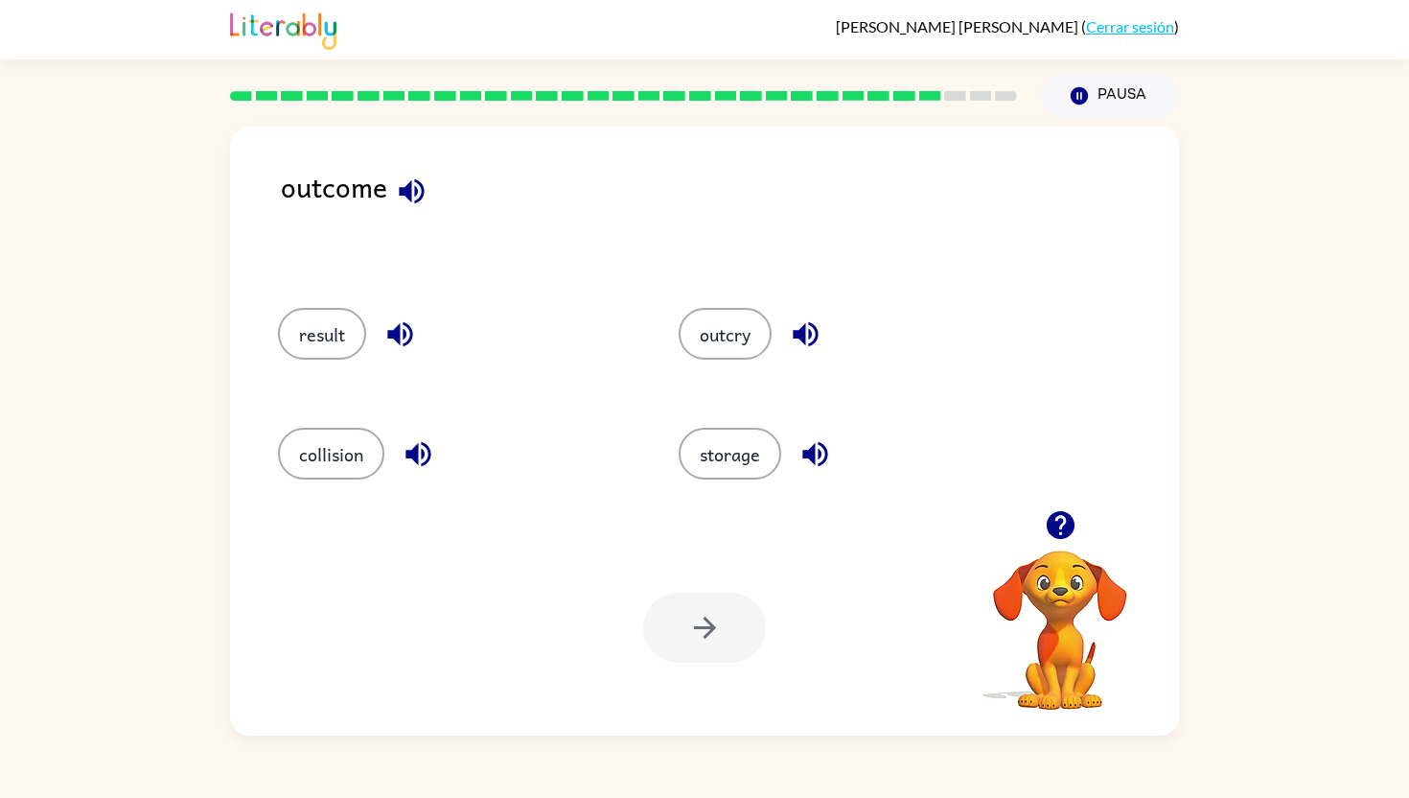
click at [411, 185] on icon "button" at bounding box center [412, 191] width 34 height 34
click at [396, 333] on icon "button" at bounding box center [399, 334] width 25 height 25
click at [429, 463] on icon "button" at bounding box center [419, 454] width 34 height 34
click at [794, 340] on icon "button" at bounding box center [806, 334] width 34 height 34
click at [813, 455] on icon "button" at bounding box center [814, 454] width 25 height 25
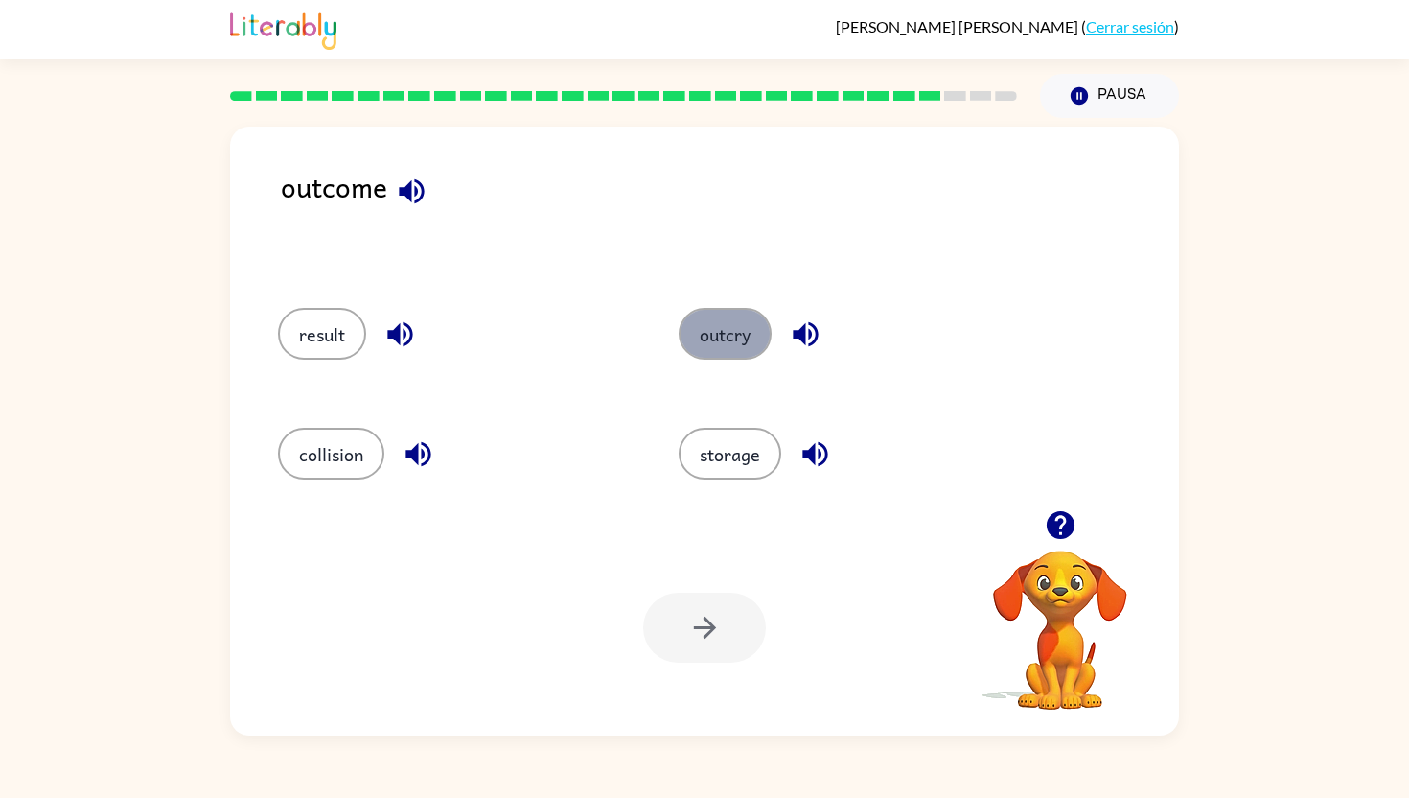
click at [720, 330] on button "outcry" at bounding box center [725, 334] width 93 height 52
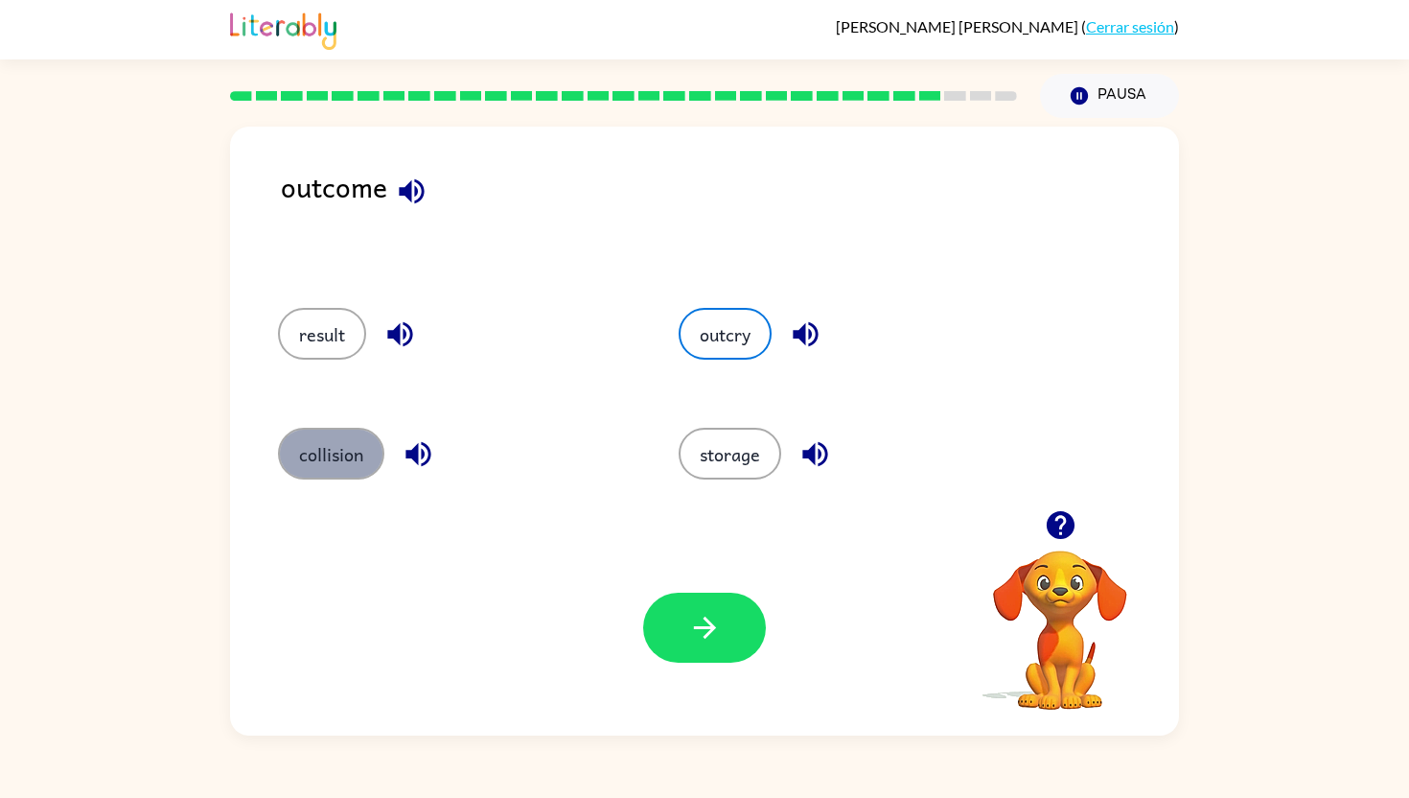
click at [321, 460] on button "collision" at bounding box center [331, 454] width 106 height 52
click at [216, 581] on div "outcome result outcry collision storage Tu navegador debe admitir la reproducci…" at bounding box center [704, 426] width 1409 height 617
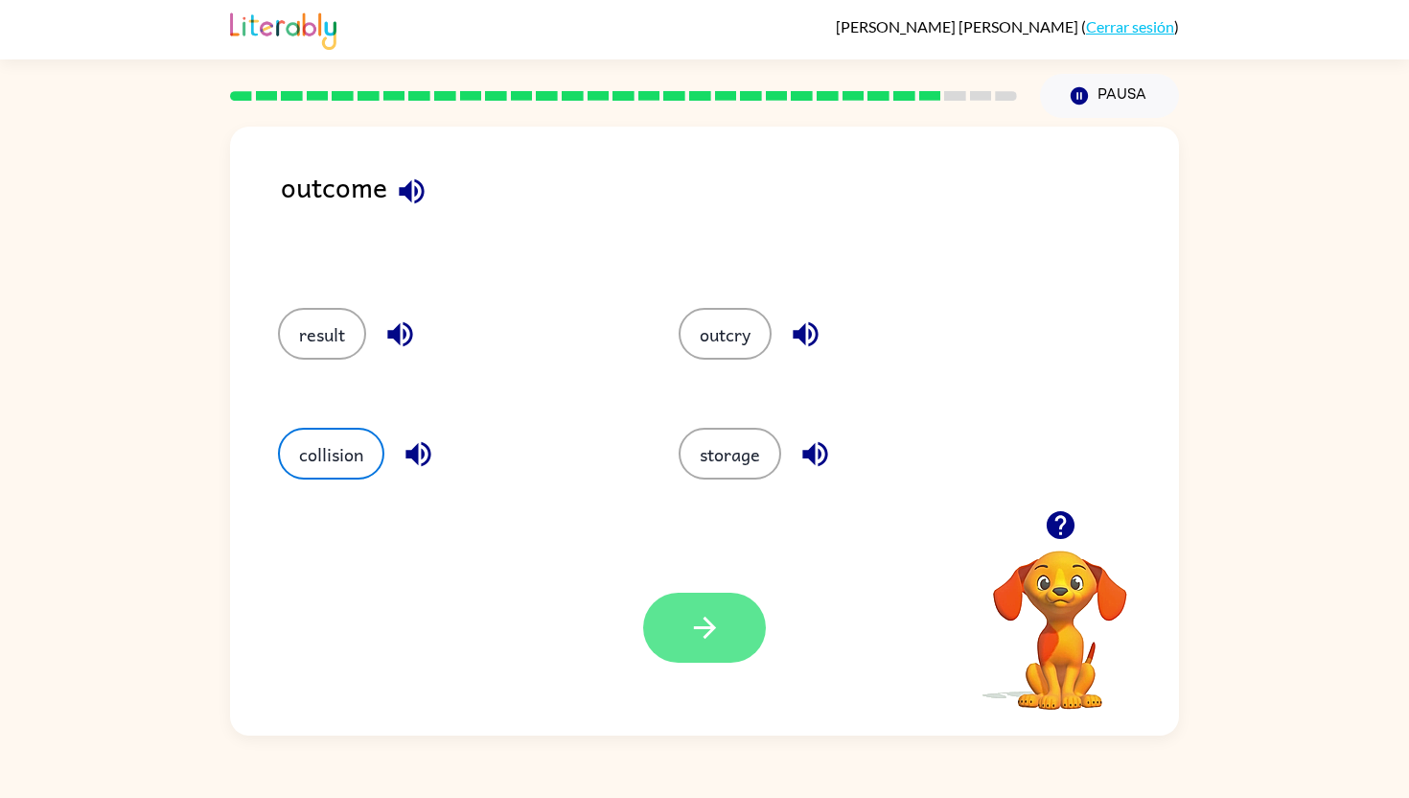
click at [739, 622] on button "button" at bounding box center [704, 627] width 123 height 70
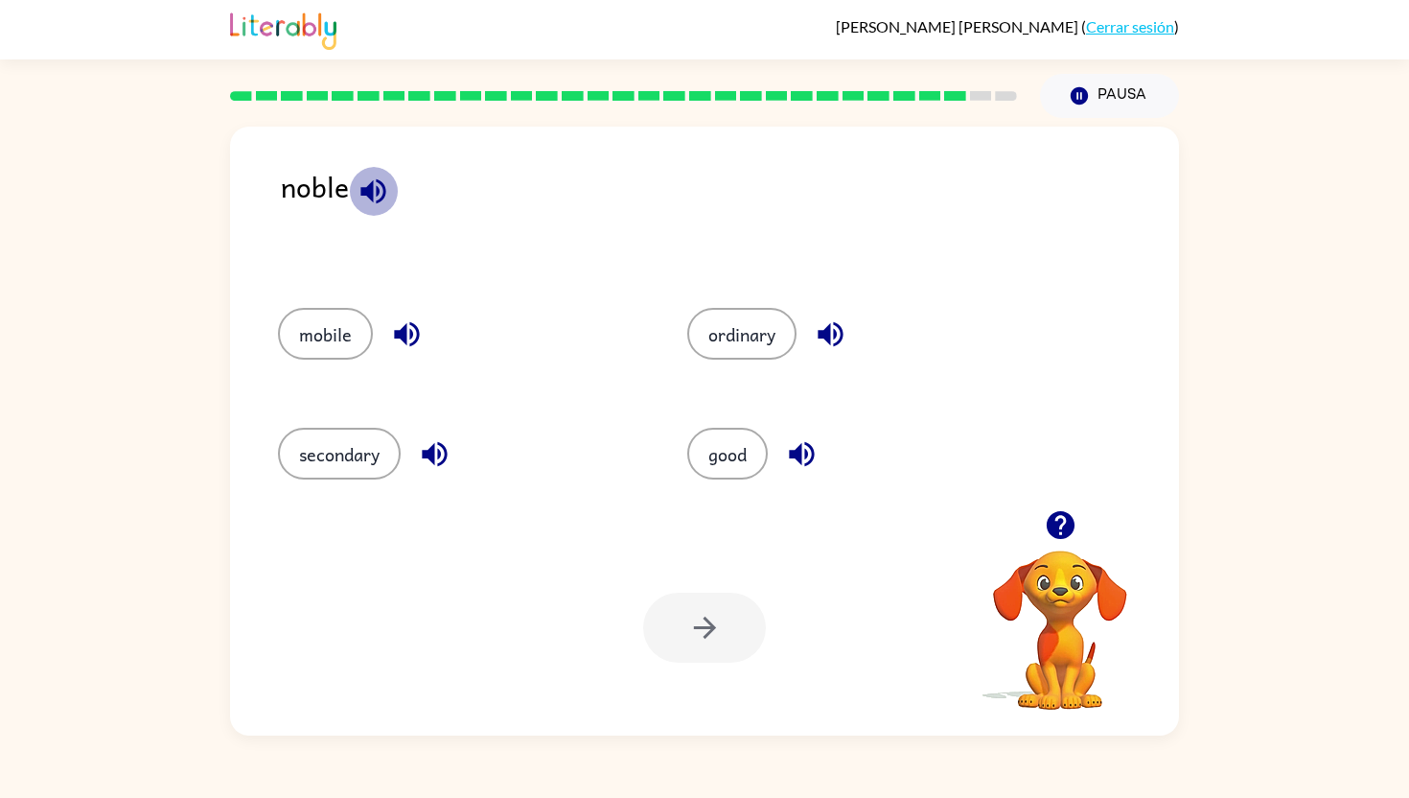
click at [367, 191] on icon "button" at bounding box center [372, 190] width 25 height 25
click at [400, 330] on icon "button" at bounding box center [406, 334] width 25 height 25
click at [440, 449] on icon "button" at bounding box center [435, 454] width 34 height 34
click at [843, 326] on icon "button" at bounding box center [831, 334] width 34 height 34
click at [802, 440] on icon "button" at bounding box center [802, 454] width 34 height 34
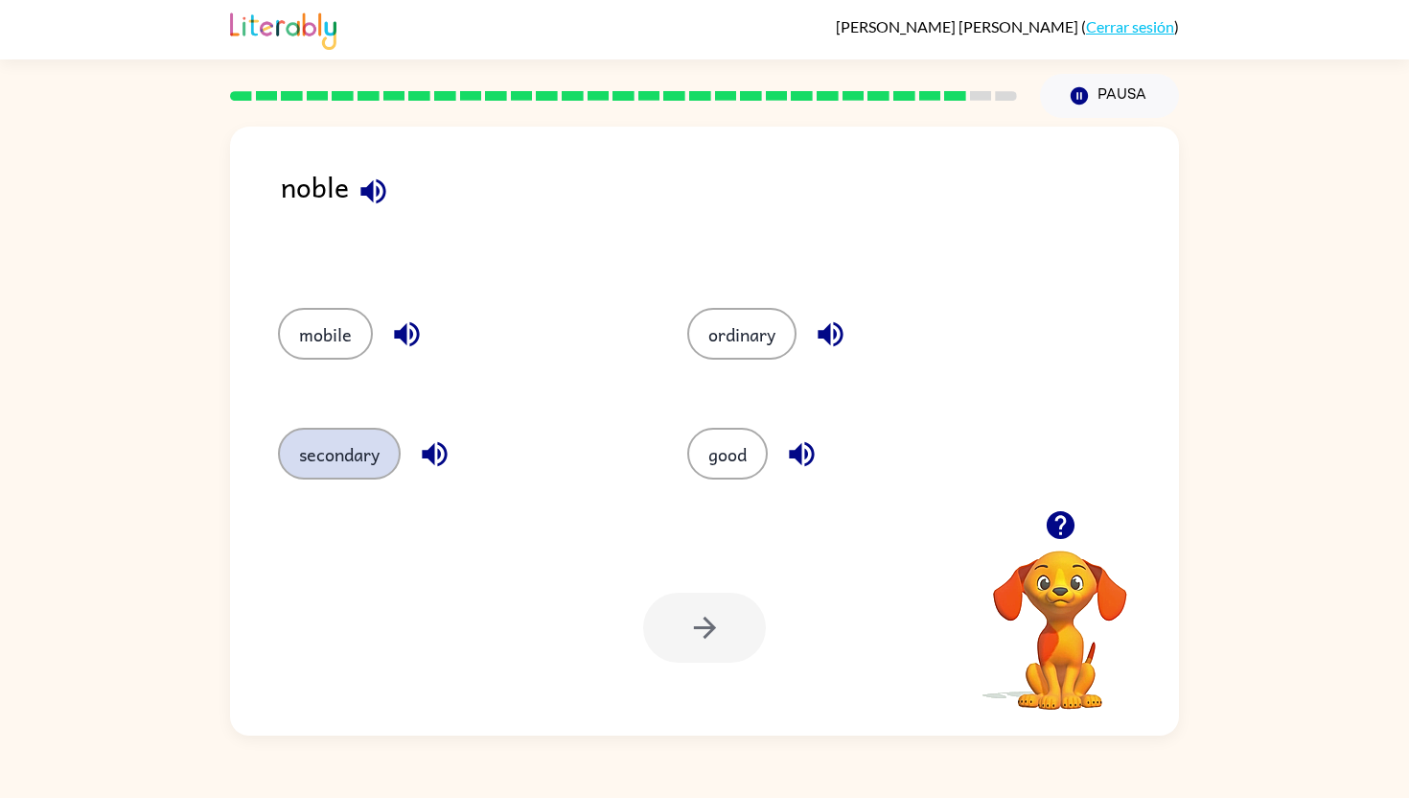
click at [308, 447] on button "secondary" at bounding box center [339, 454] width 123 height 52
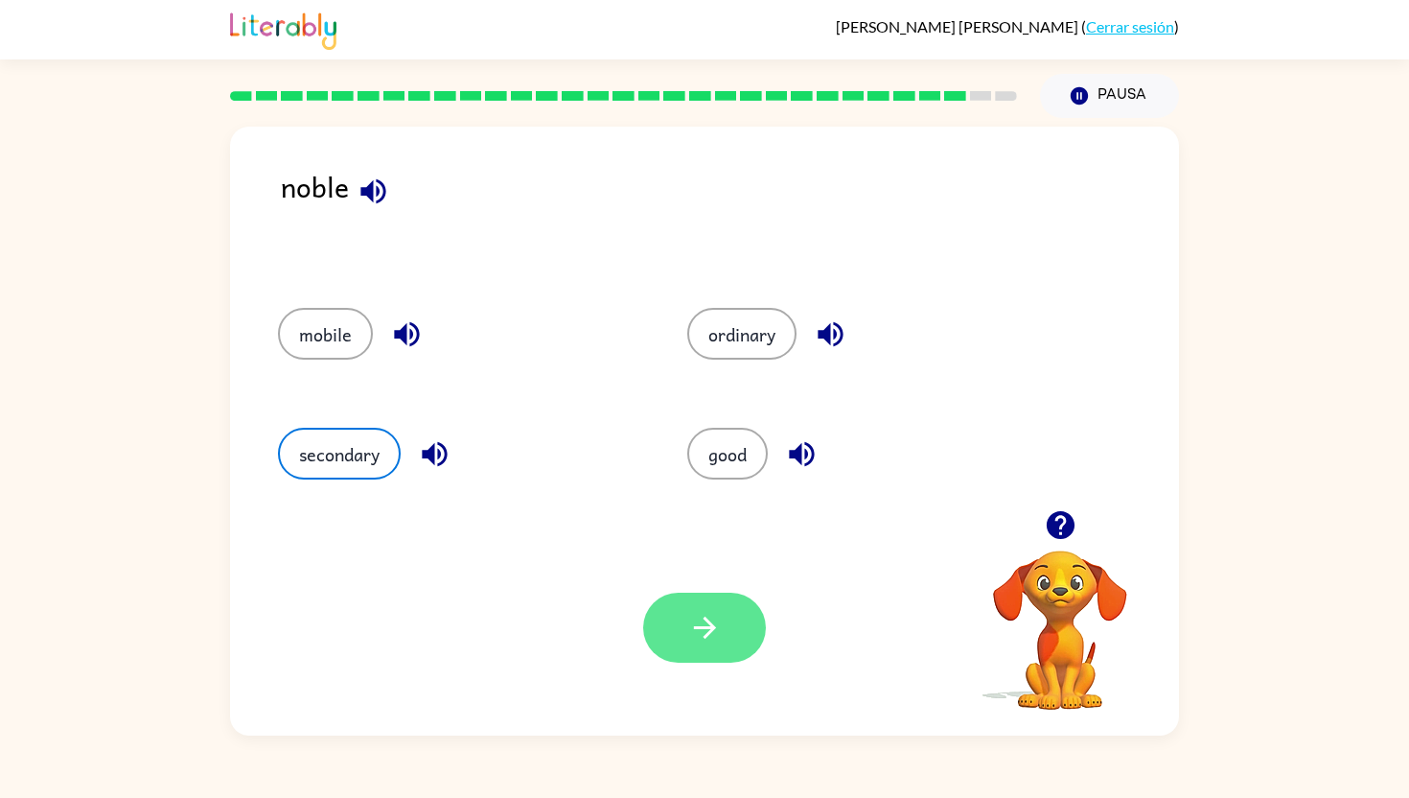
click at [707, 613] on icon "button" at bounding box center [705, 628] width 34 height 34
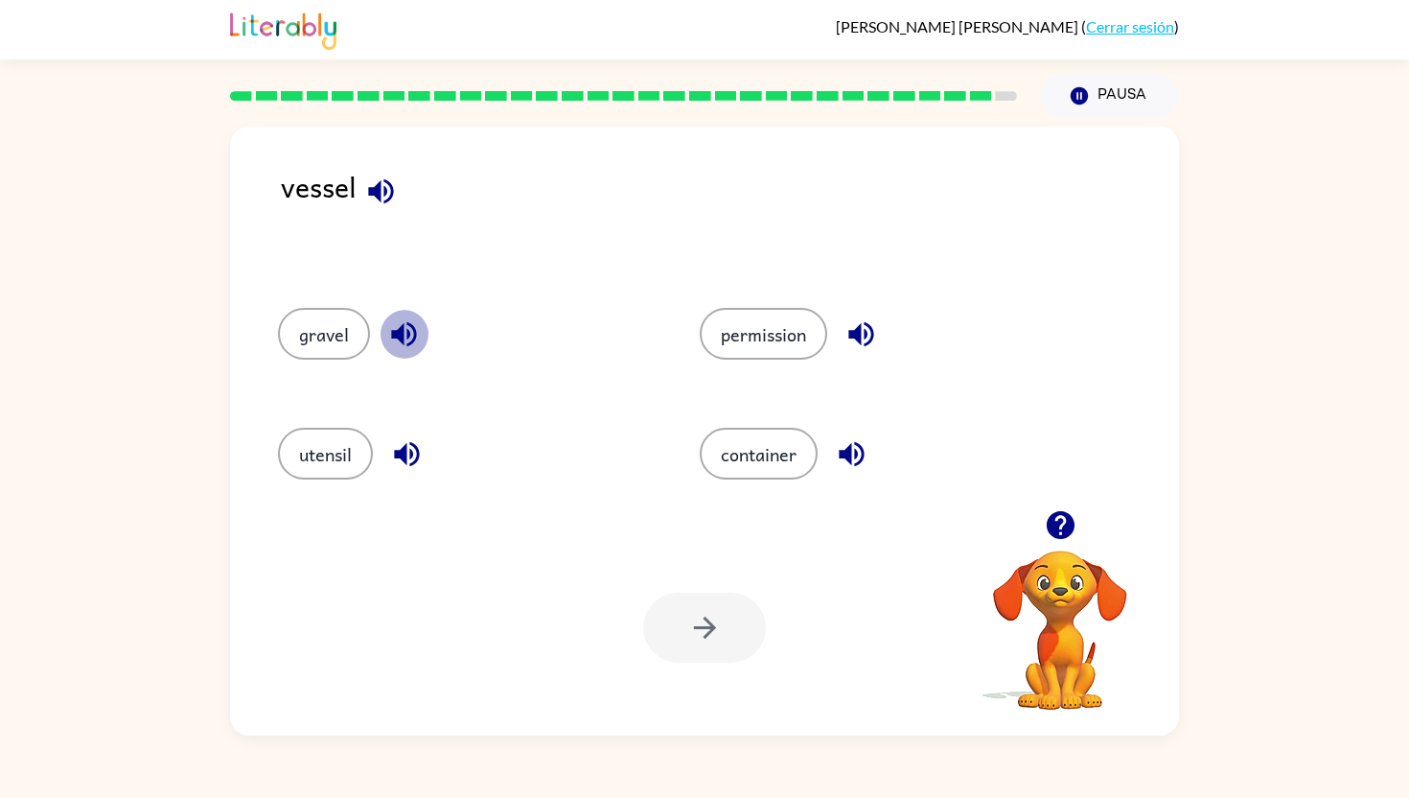
click at [416, 334] on icon "button" at bounding box center [404, 334] width 34 height 34
click at [411, 480] on div "utensil" at bounding box center [453, 451] width 422 height 120
click at [408, 453] on icon "button" at bounding box center [407, 454] width 34 height 34
click at [858, 333] on icon "button" at bounding box center [860, 334] width 25 height 25
click at [847, 456] on icon "button" at bounding box center [851, 454] width 25 height 25
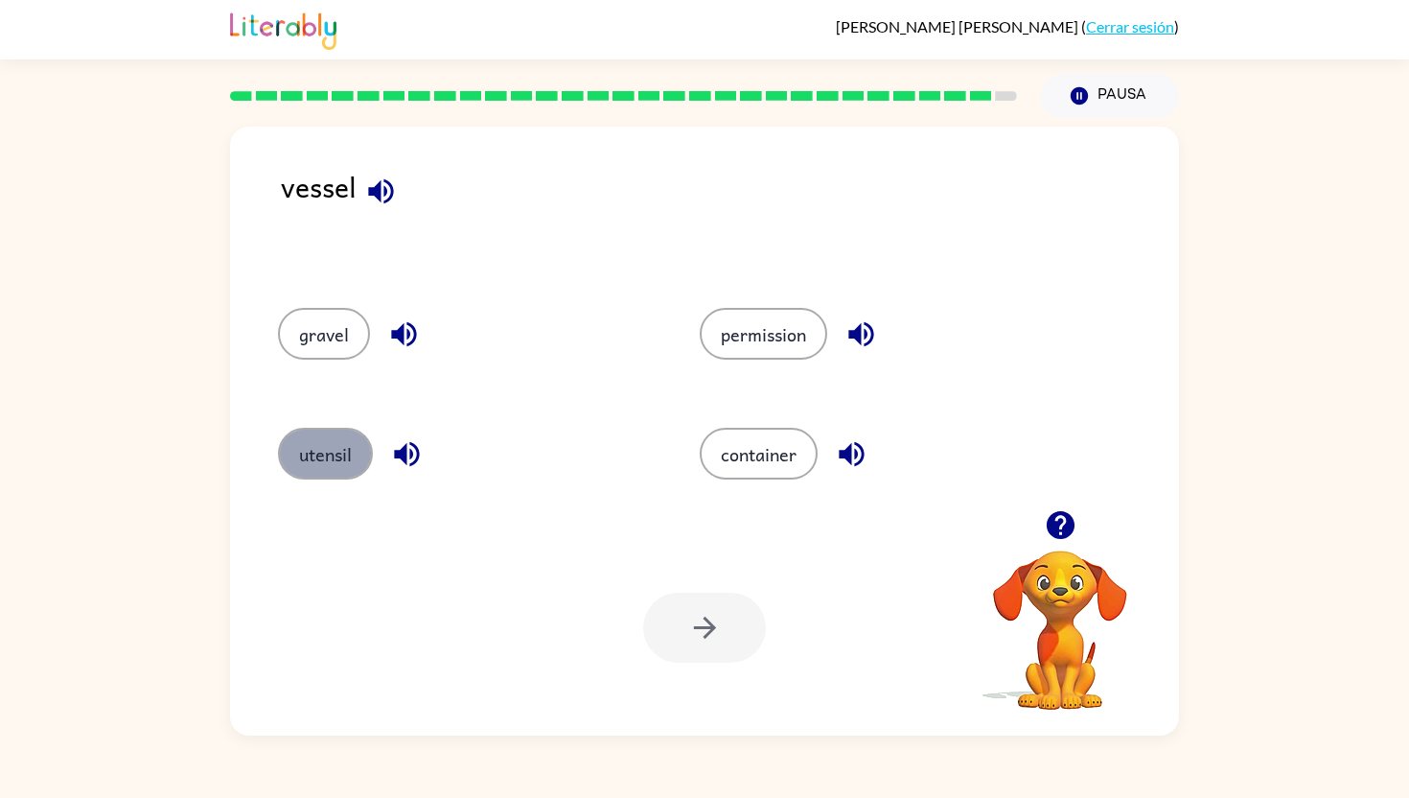
click at [301, 462] on button "utensil" at bounding box center [325, 454] width 95 height 52
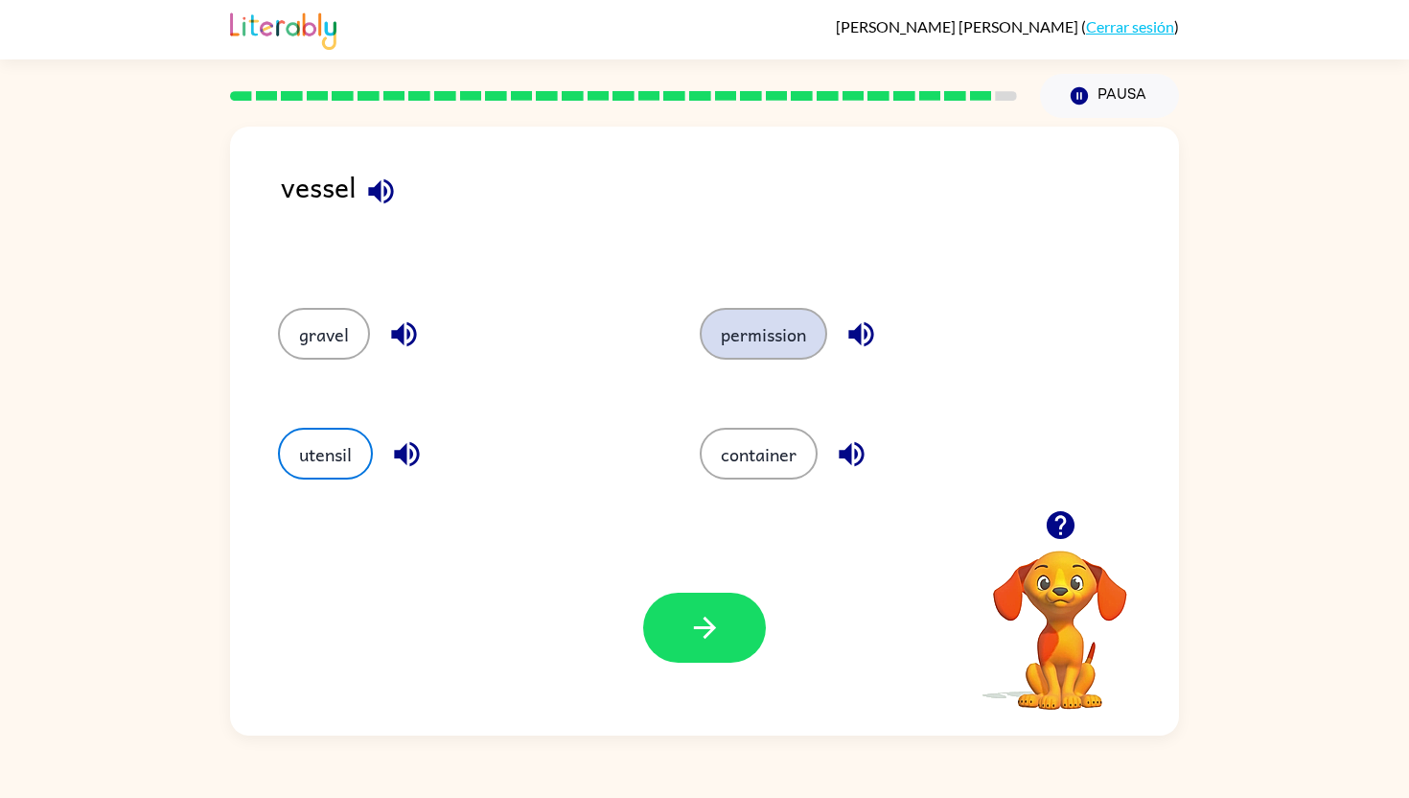
click at [772, 336] on button "permission" at bounding box center [763, 334] width 127 height 52
click at [829, 336] on div "permission" at bounding box center [889, 334] width 378 height 52
click at [369, 184] on icon "button" at bounding box center [381, 191] width 34 height 34
click at [336, 447] on button "utensil" at bounding box center [325, 454] width 95 height 52
click at [748, 348] on button "permission" at bounding box center [763, 334] width 127 height 52
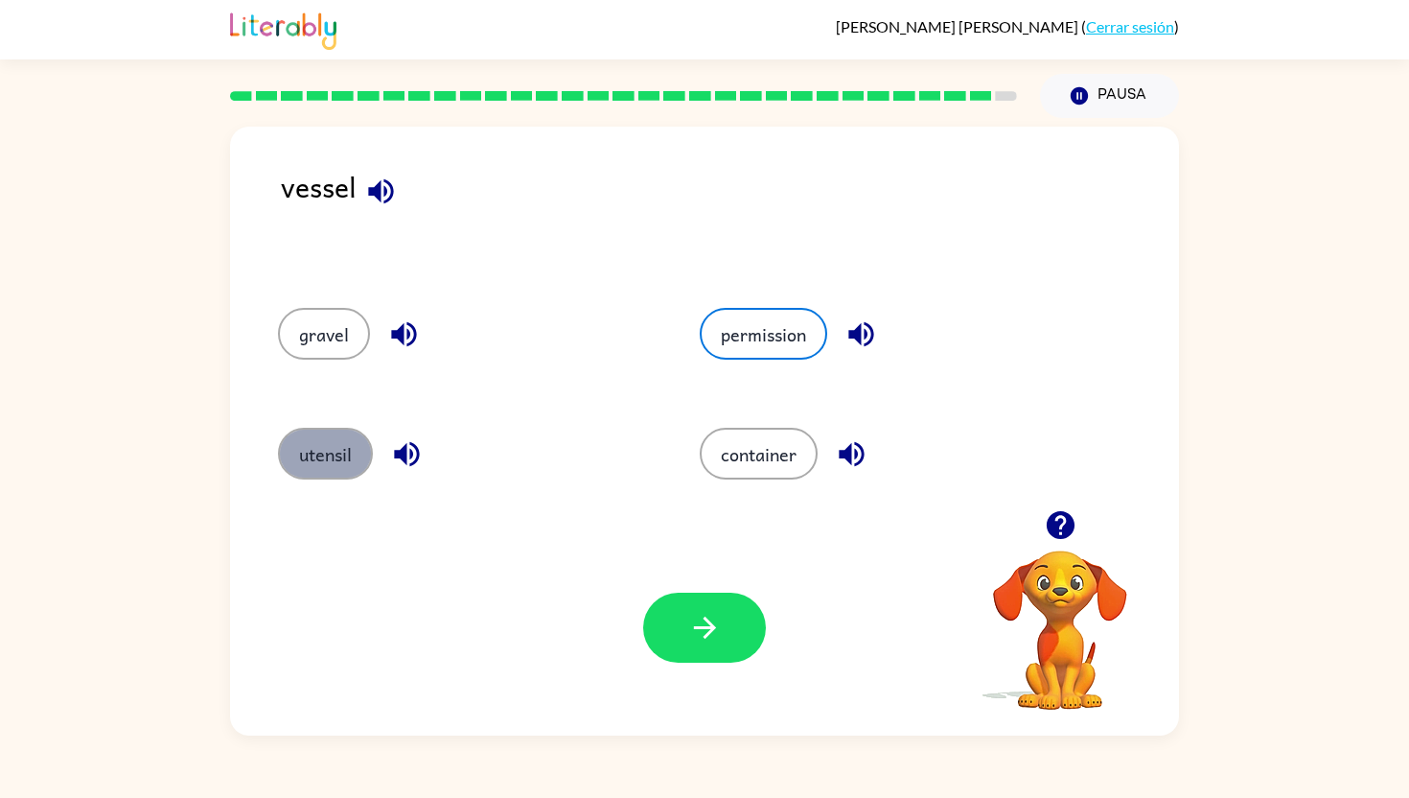
click at [346, 438] on button "utensil" at bounding box center [325, 454] width 95 height 52
click at [773, 337] on button "permission" at bounding box center [763, 334] width 127 height 52
click at [688, 640] on icon "button" at bounding box center [705, 628] width 34 height 34
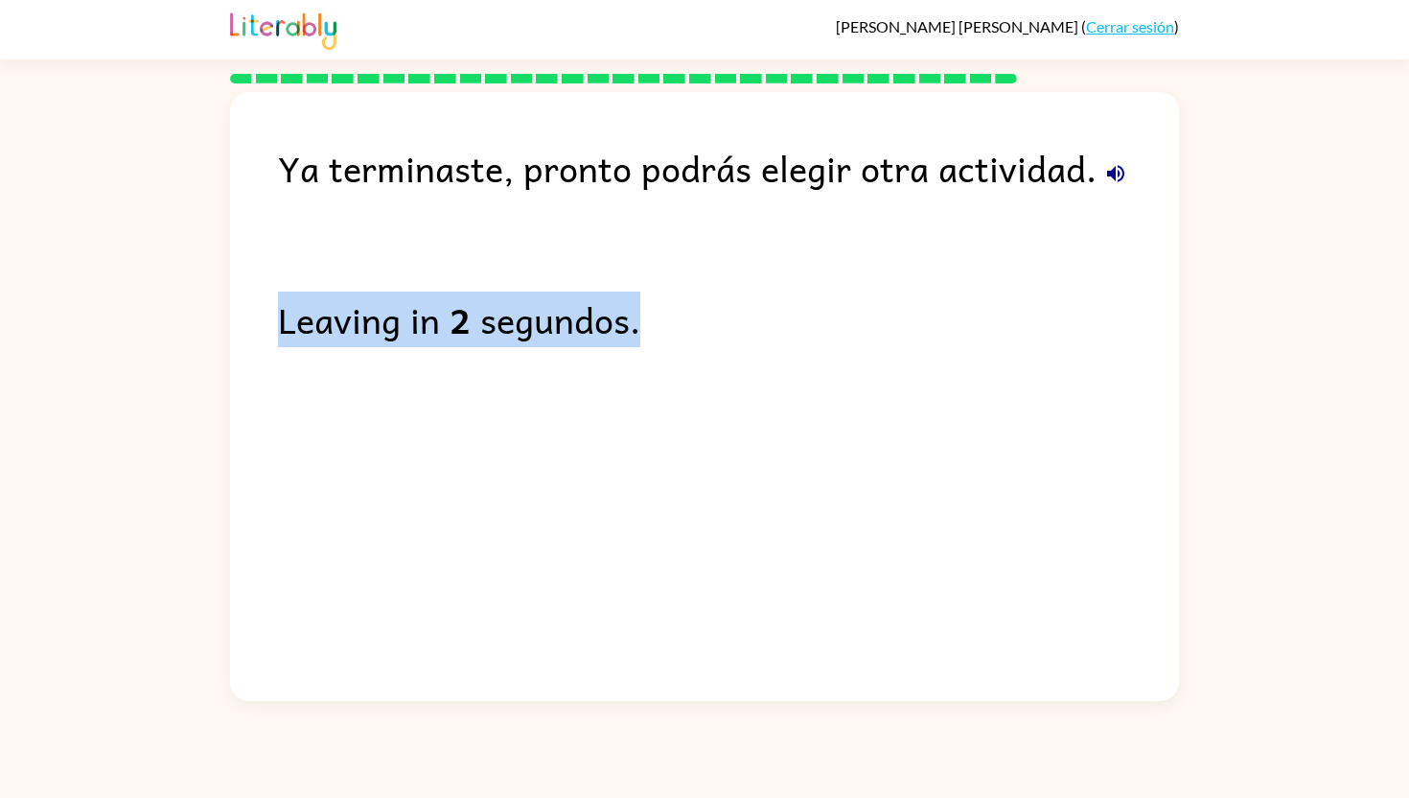
drag, startPoint x: 278, startPoint y: 300, endPoint x: 707, endPoint y: 301, distance: 428.5
click at [707, 301] on div "Leaving in 2 segundos." at bounding box center [728, 319] width 901 height 56
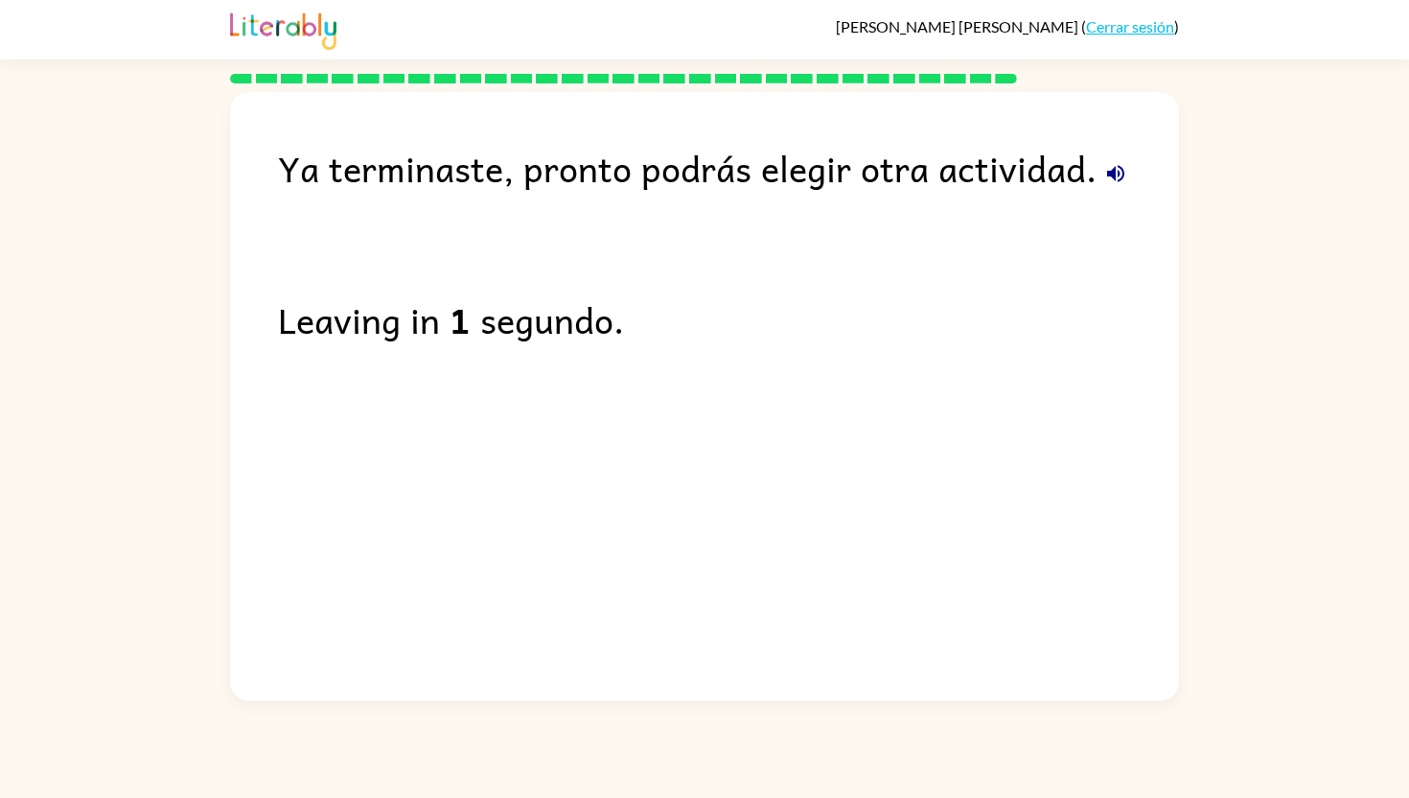
click at [1116, 173] on icon "button" at bounding box center [1115, 173] width 23 height 23
